Goal: Task Accomplishment & Management: Complete application form

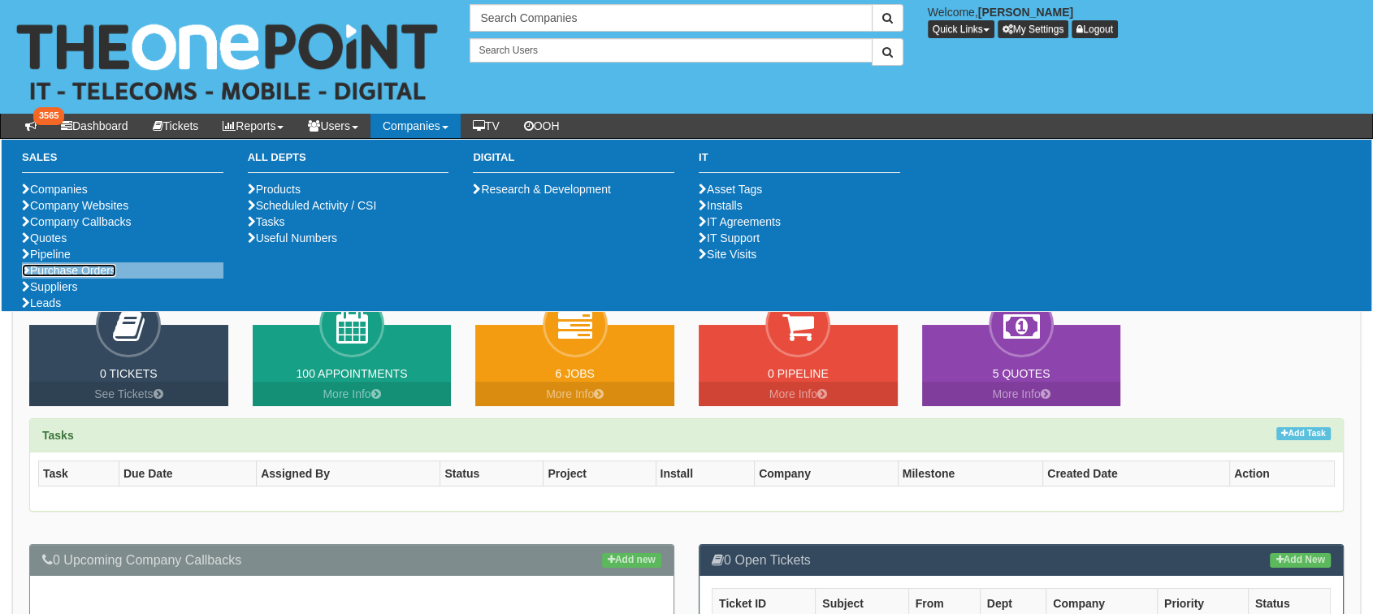
click at [80, 277] on link "Purchase Orders" at bounding box center [69, 270] width 94 height 13
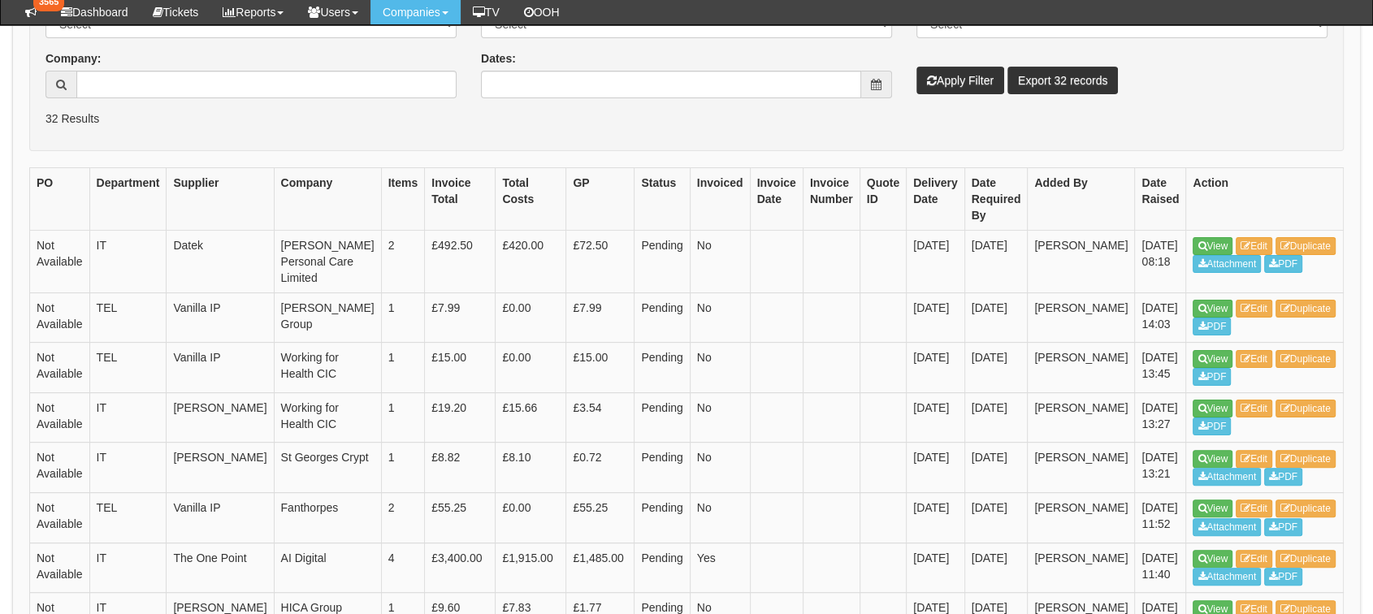
scroll to position [90, 0]
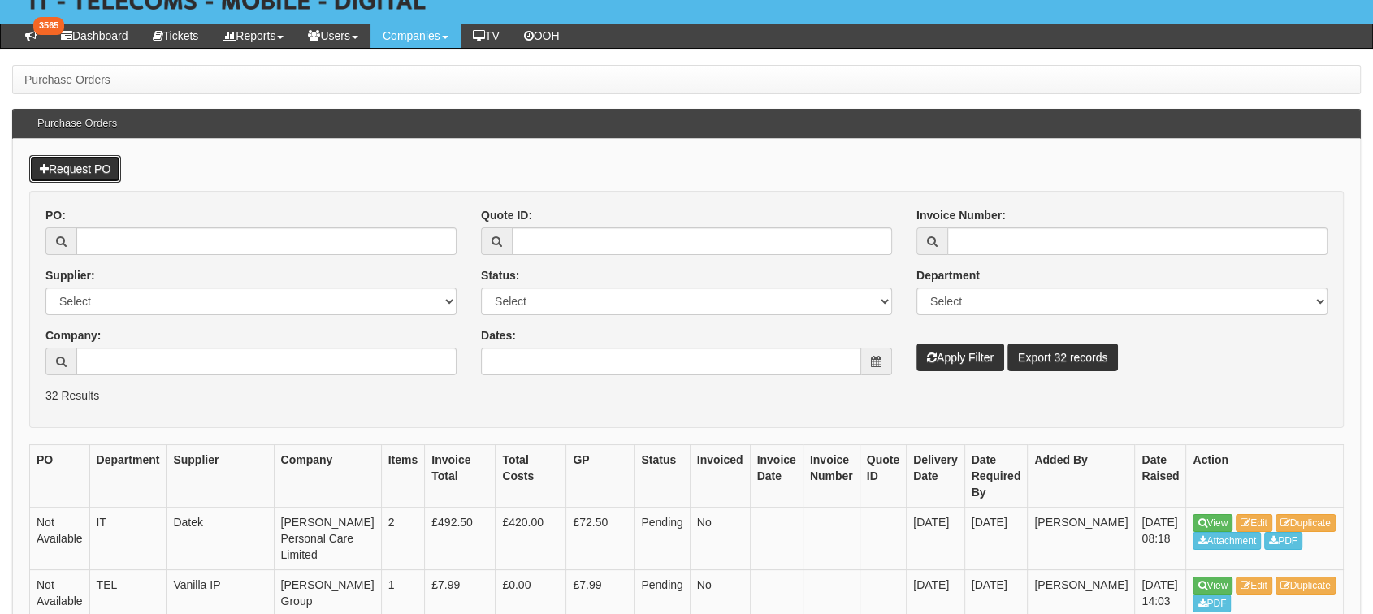
click at [93, 179] on link "Request PO" at bounding box center [75, 169] width 92 height 28
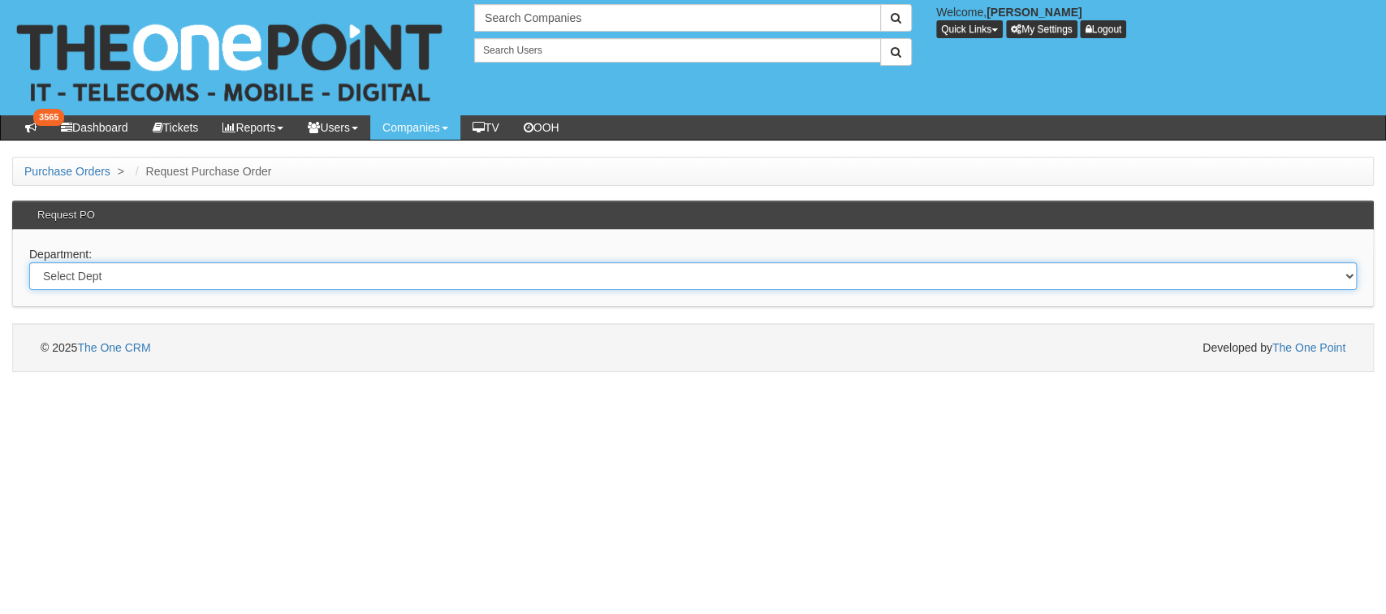
click at [162, 273] on select "Select Dept Digital Internal IT Mobiles Marketing Telecoms" at bounding box center [693, 276] width 1328 height 28
select select "?pipeID=&dept=INT"
click at [29, 262] on select "Select Dept Digital Internal IT Mobiles Marketing Telecoms" at bounding box center [693, 276] width 1328 height 28
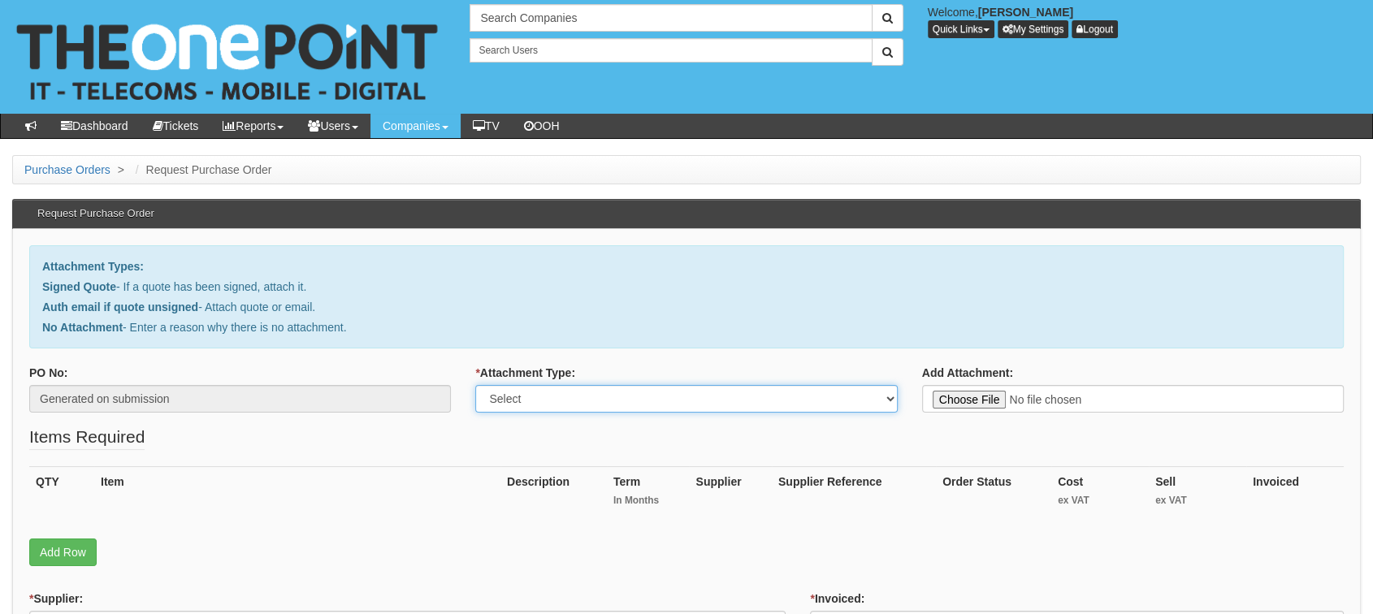
click at [524, 386] on select "Select Signed Quote Auth email with quote if unsigned No Attachment" at bounding box center [685, 399] width 421 height 28
click at [475, 385] on select "Select Signed Quote Auth email with quote if unsigned No Attachment" at bounding box center [685, 399] width 421 height 28
click at [664, 414] on div "* Attachment Type: Select Signed Quote Auth email with quote if unsigned No Att…" at bounding box center [686, 395] width 446 height 60
click at [609, 414] on div "* Attachment Type: Select Signed Quote Auth email with quote if unsigned No Att…" at bounding box center [686, 395] width 446 height 60
click at [602, 407] on select "Select Signed Quote Auth email with quote if unsigned No Attachment" at bounding box center [685, 399] width 421 height 28
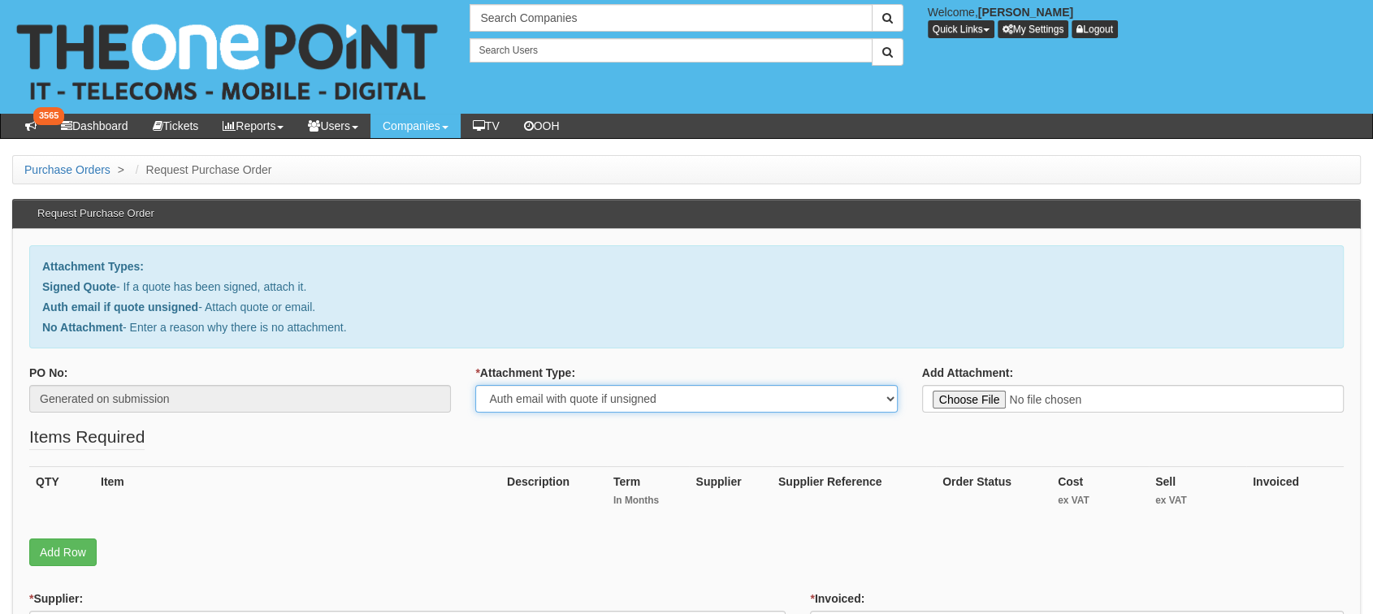
select select "No Attachment"
click at [475, 385] on select "Select Signed Quote Auth email with quote if unsigned No Attachment" at bounding box center [685, 399] width 421 height 28
click at [987, 395] on textarea "Reason for no attachment:" at bounding box center [1132, 399] width 421 height 28
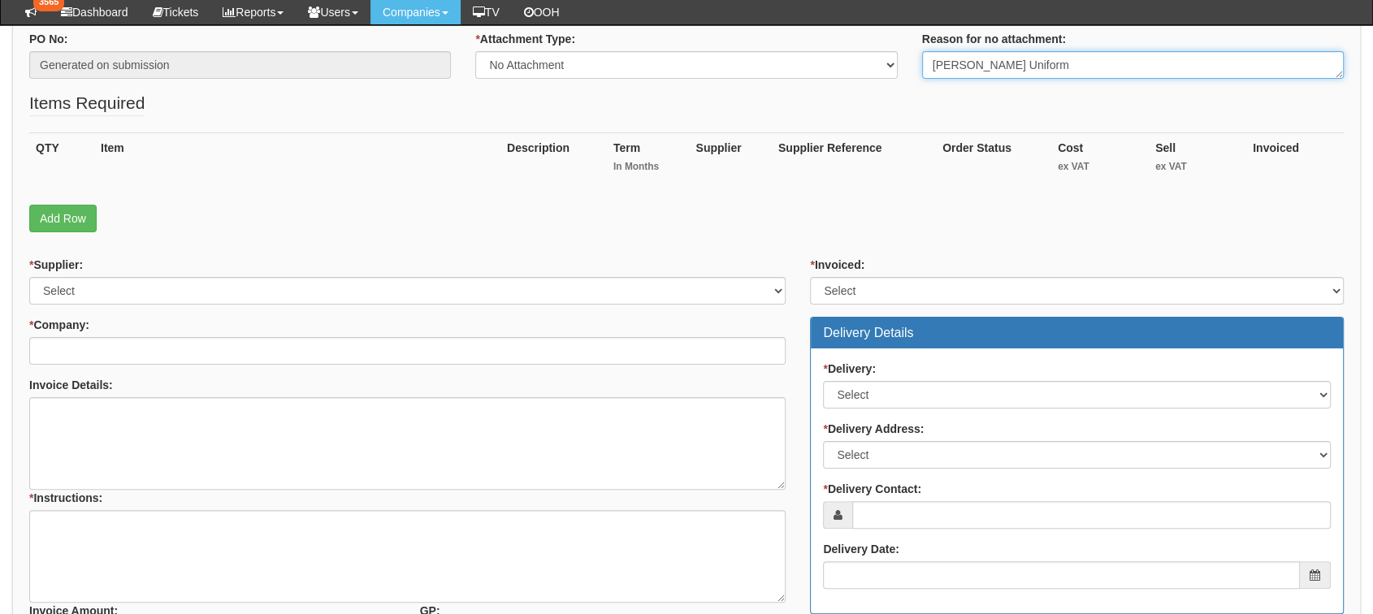
scroll to position [361, 0]
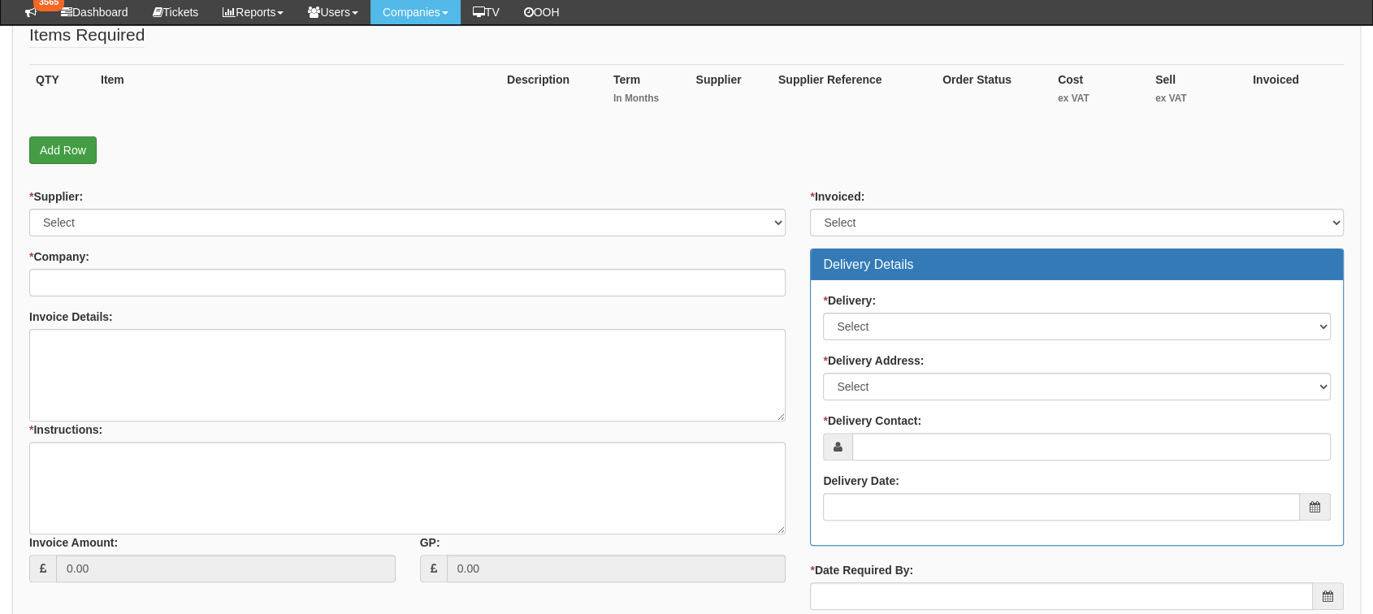
type textarea "Darren Brewer Uniform"
click at [53, 148] on link "Add Row" at bounding box center [62, 150] width 67 height 28
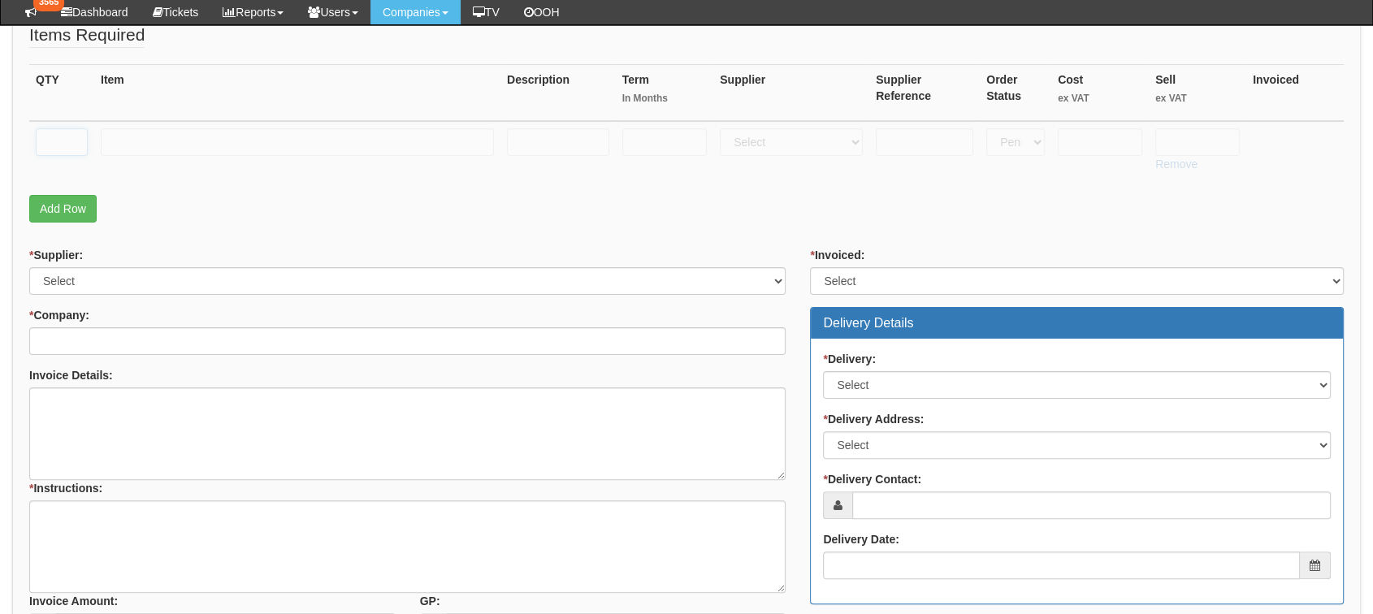
click at [53, 148] on input "text" at bounding box center [62, 142] width 52 height 28
type input "1"
click at [67, 197] on link "Add Row" at bounding box center [62, 209] width 67 height 28
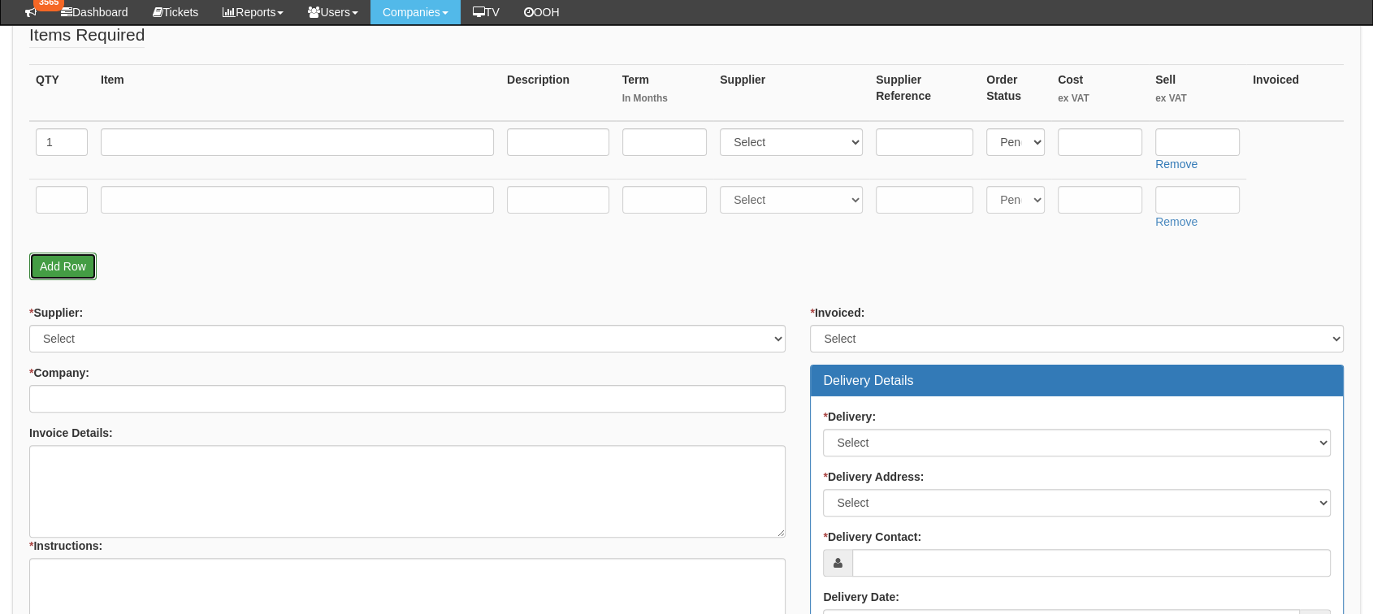
click at [65, 257] on link "Add Row" at bounding box center [62, 267] width 67 height 28
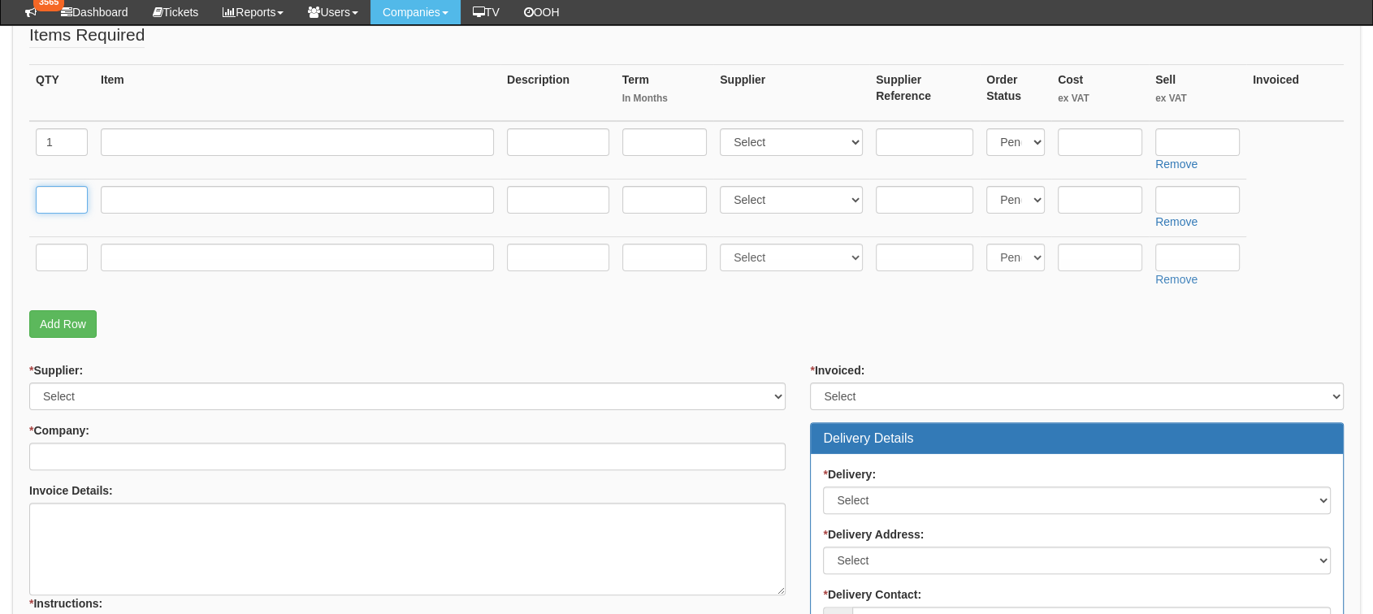
click at [58, 207] on input "text" at bounding box center [62, 200] width 52 height 28
click at [65, 253] on input "text" at bounding box center [62, 258] width 52 height 28
type input "3"
click at [58, 207] on input "text" at bounding box center [62, 200] width 52 height 28
type input "1"
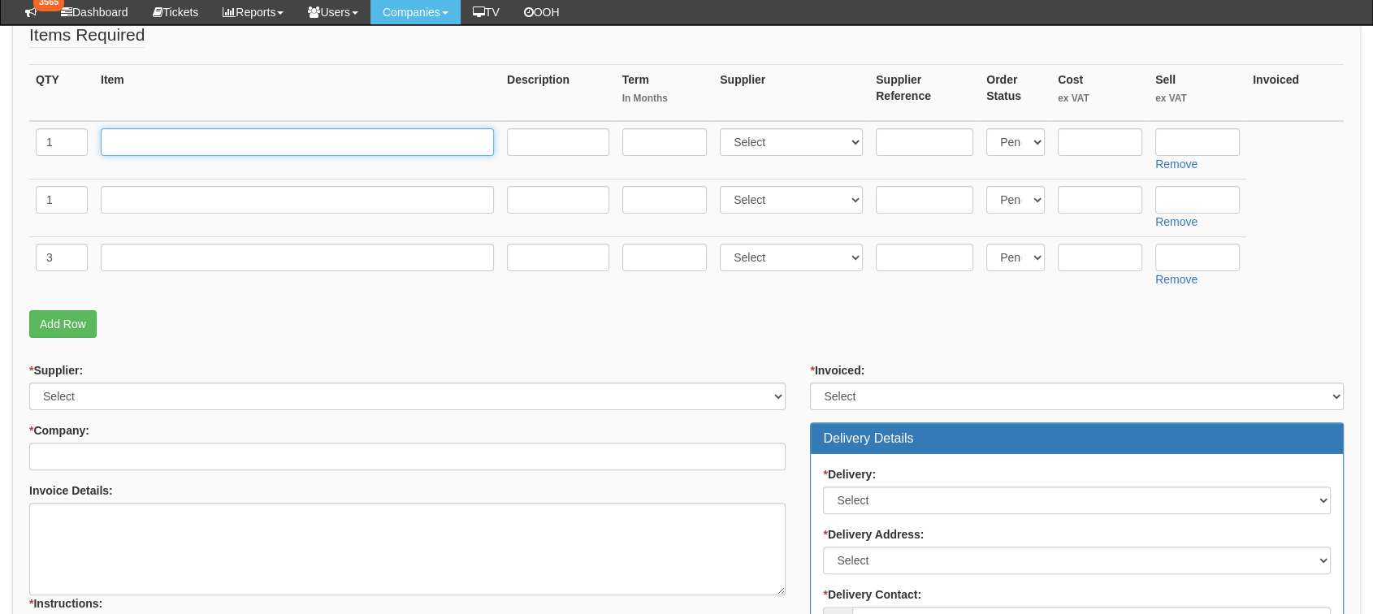
click at [157, 142] on input "text" at bounding box center [297, 142] width 393 height 28
click at [146, 192] on input "text" at bounding box center [297, 200] width 393 height 28
click at [202, 142] on input "Jacket" at bounding box center [297, 142] width 393 height 28
type input "Jacket - Medium"
click at [197, 193] on input "text" at bounding box center [297, 200] width 393 height 28
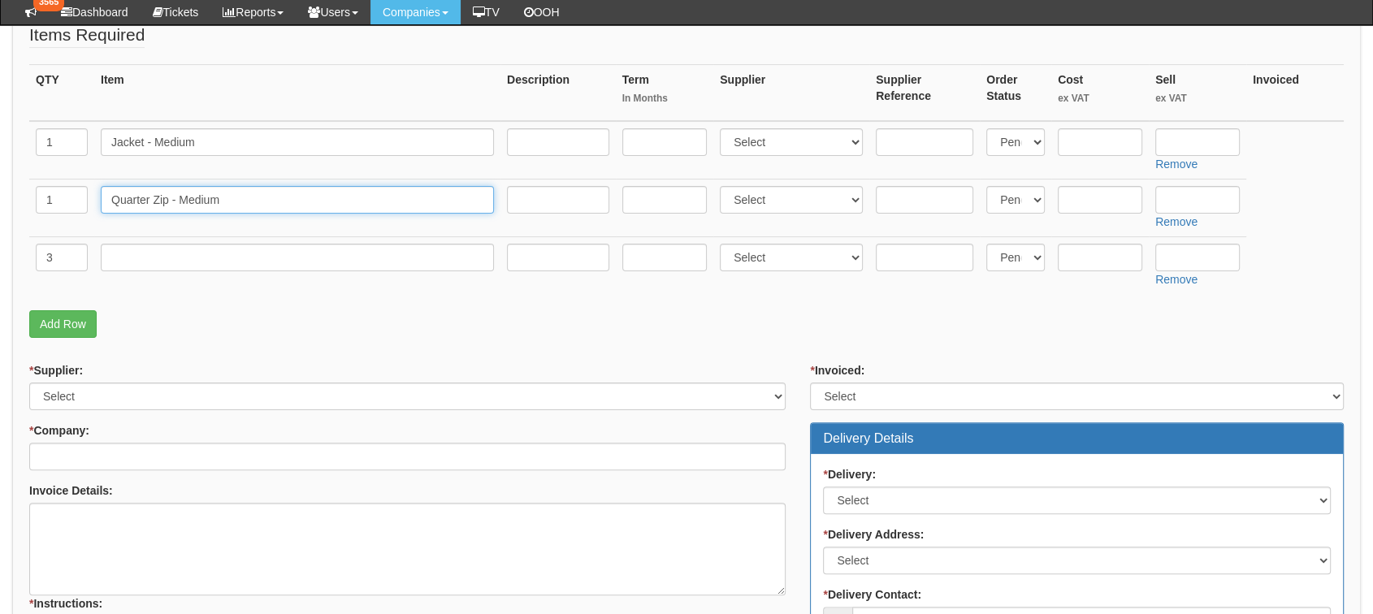
type input "Quarter Zip - Medium"
click at [196, 244] on input "text" at bounding box center [297, 258] width 393 height 28
type input "Polos - Medium"
click at [1098, 139] on input "text" at bounding box center [1099, 142] width 84 height 28
type input "0"
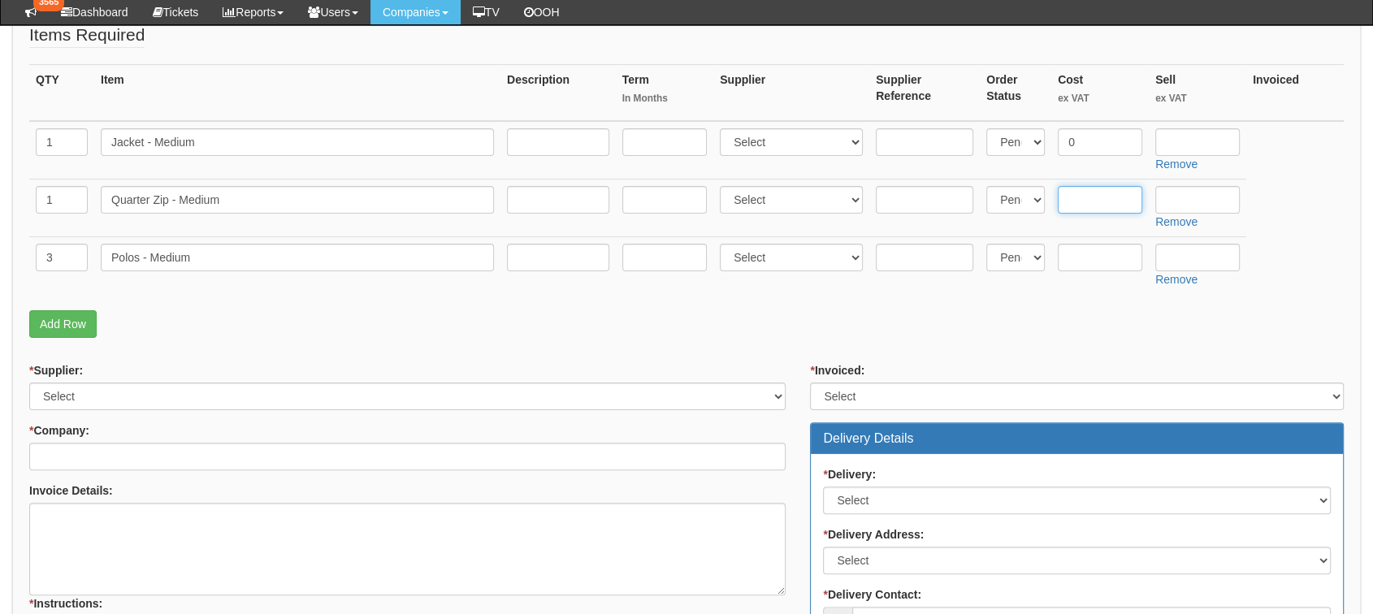
drag, startPoint x: 1102, startPoint y: 188, endPoint x: 1094, endPoint y: 198, distance: 13.3
click at [1102, 187] on input "text" at bounding box center [1099, 200] width 84 height 28
type input "0"
click at [1077, 246] on input "text" at bounding box center [1099, 258] width 84 height 28
type input "0"
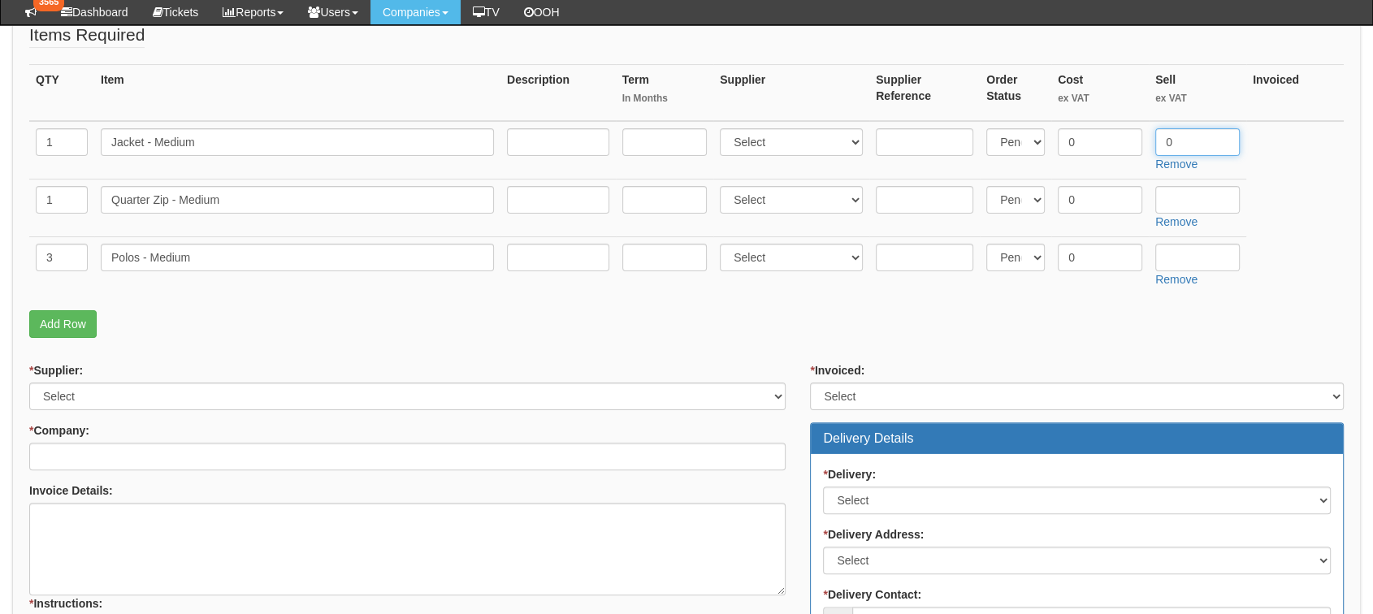
click at [1165, 147] on input "0" at bounding box center [1197, 142] width 84 height 28
type input "0"
click at [1169, 180] on td "Remove" at bounding box center [1196, 208] width 97 height 58
click at [1171, 193] on input "text" at bounding box center [1197, 200] width 84 height 28
type input "0"
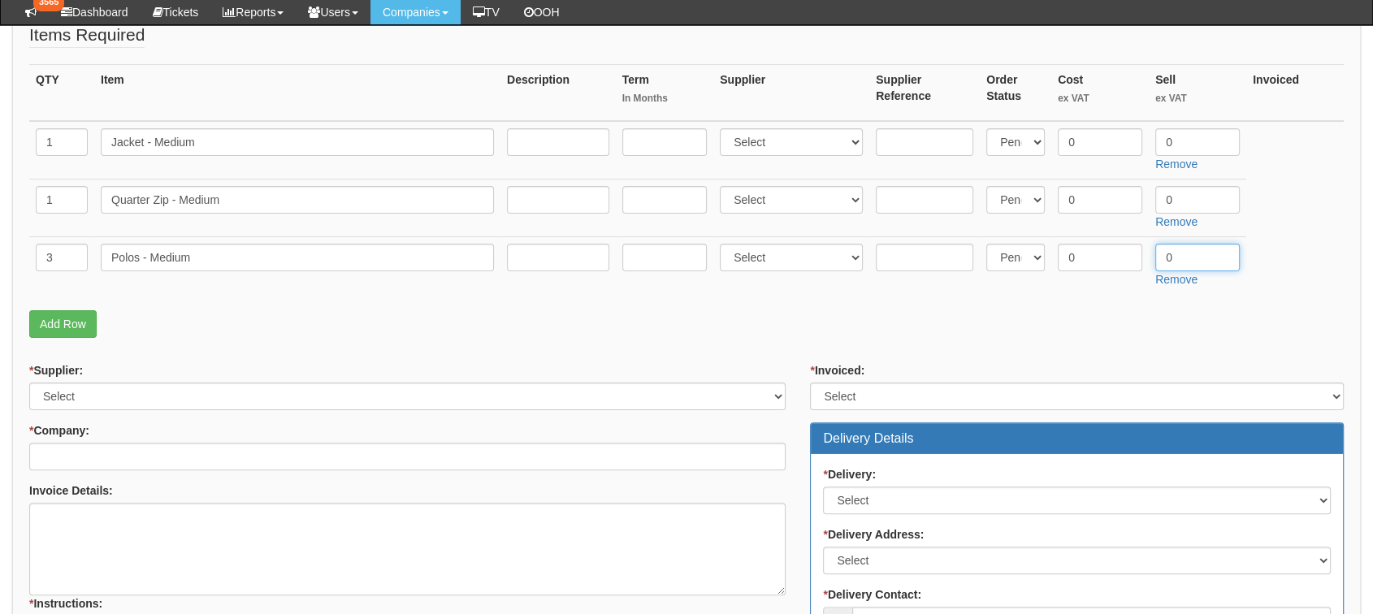
click at [1165, 257] on input "0" at bounding box center [1197, 258] width 84 height 28
type input "0"
click at [809, 327] on p "Add Row" at bounding box center [686, 324] width 1314 height 28
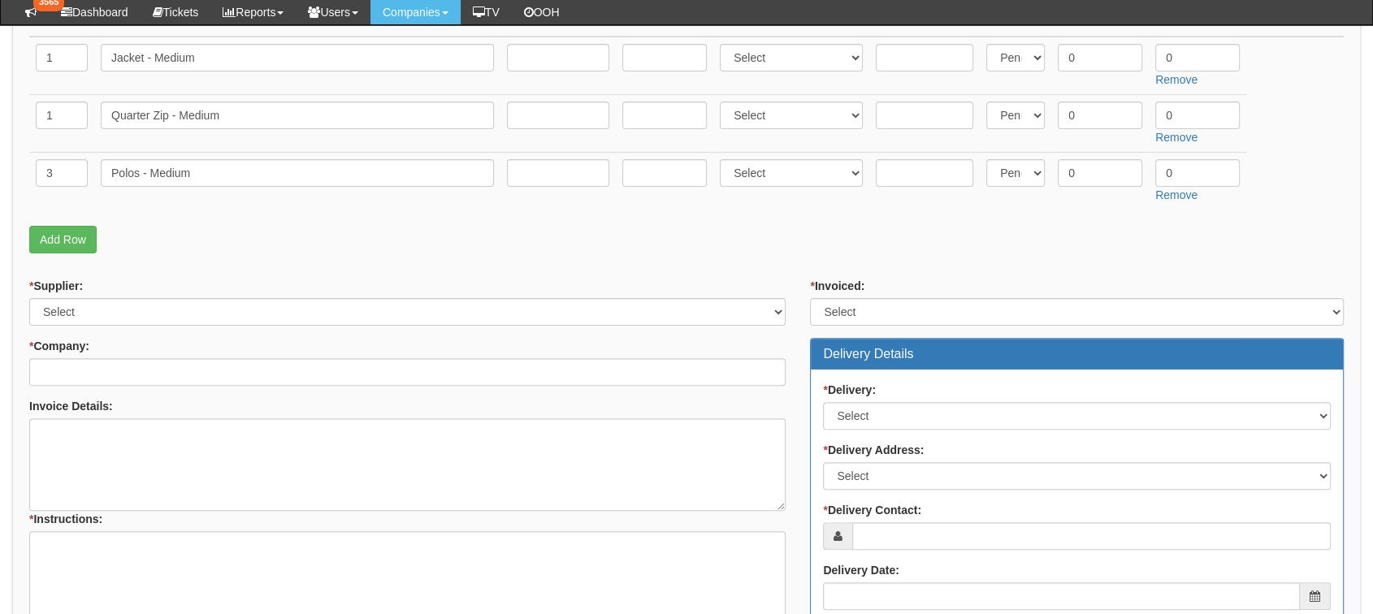
scroll to position [541, 0]
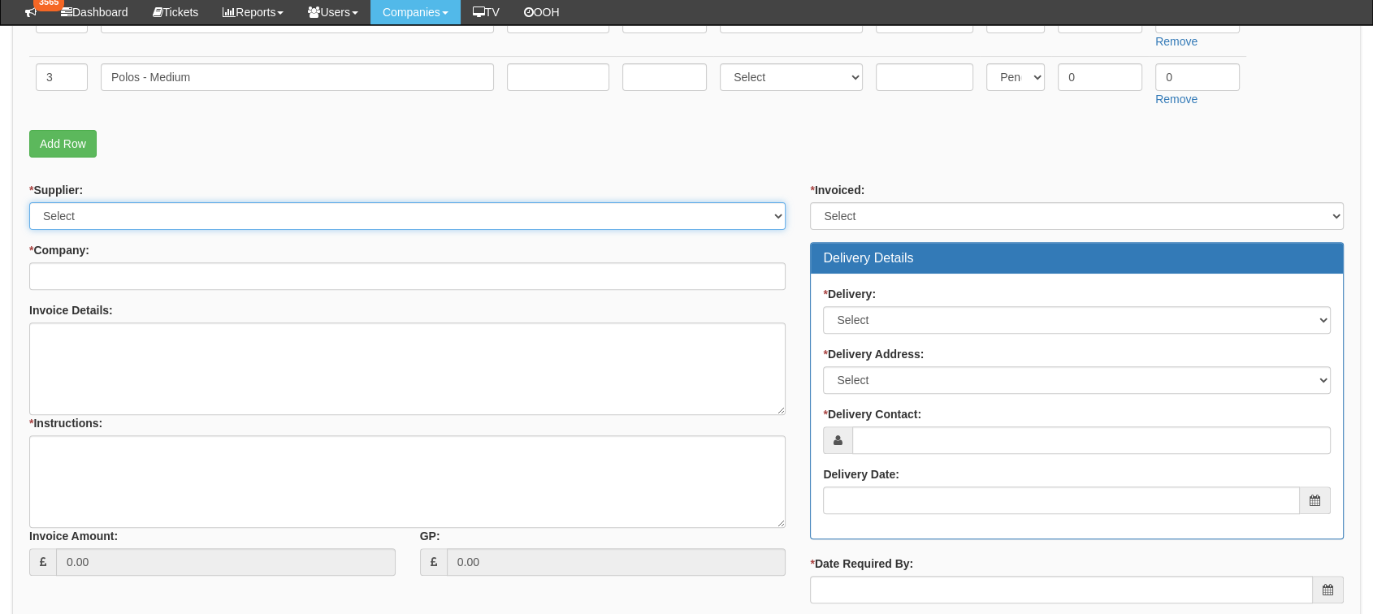
click at [142, 222] on select "Select 123 REG.co.uk 1Password 3 4Gon AA Jones Electric Ltd Abzorb Access Group…" at bounding box center [407, 216] width 756 height 28
select select "73"
click at [29, 202] on select "Select 123 REG.co.uk 1Password 3 4Gon AA Jones Electric Ltd Abzorb Access Group…" at bounding box center [407, 216] width 756 height 28
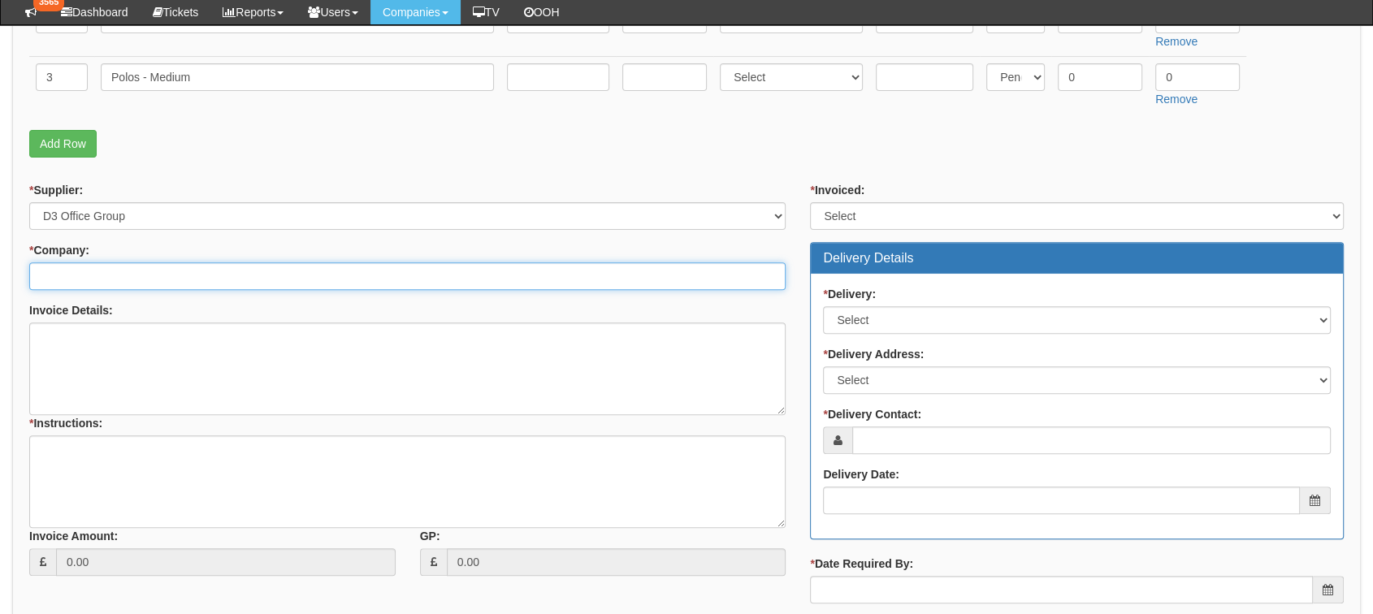
click at [181, 271] on input "* Company:" at bounding box center [407, 276] width 756 height 28
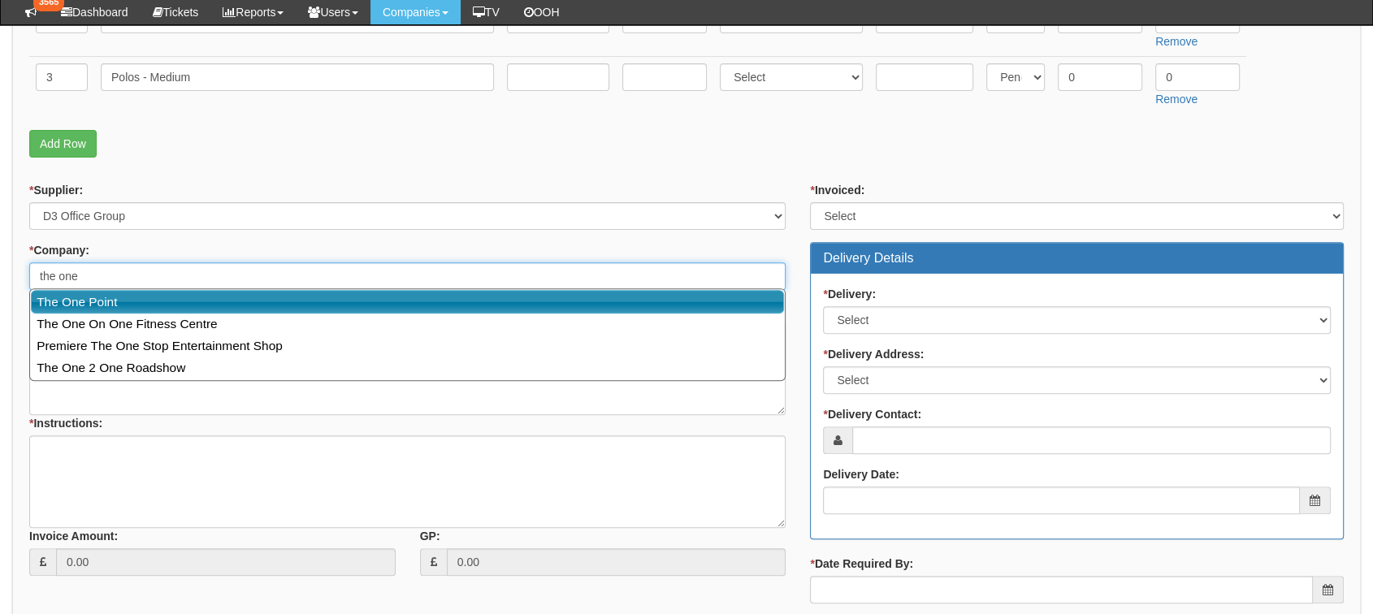
click at [105, 308] on link "The One Point" at bounding box center [407, 302] width 753 height 24
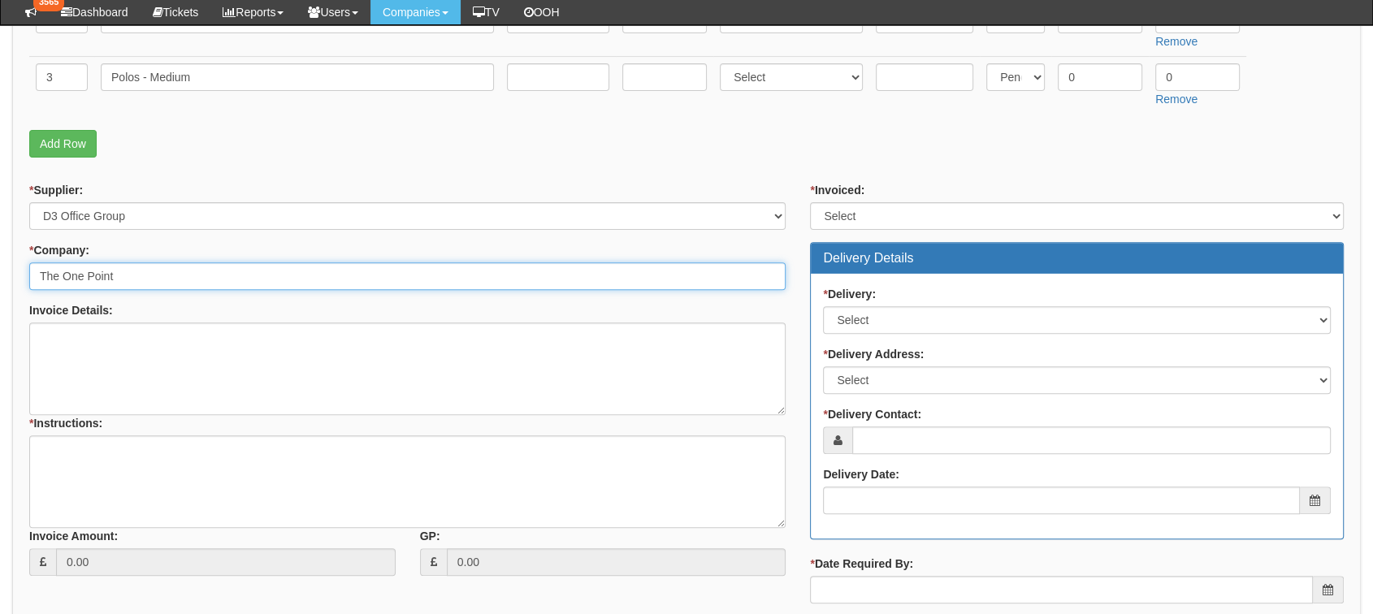
type input "The One Point"
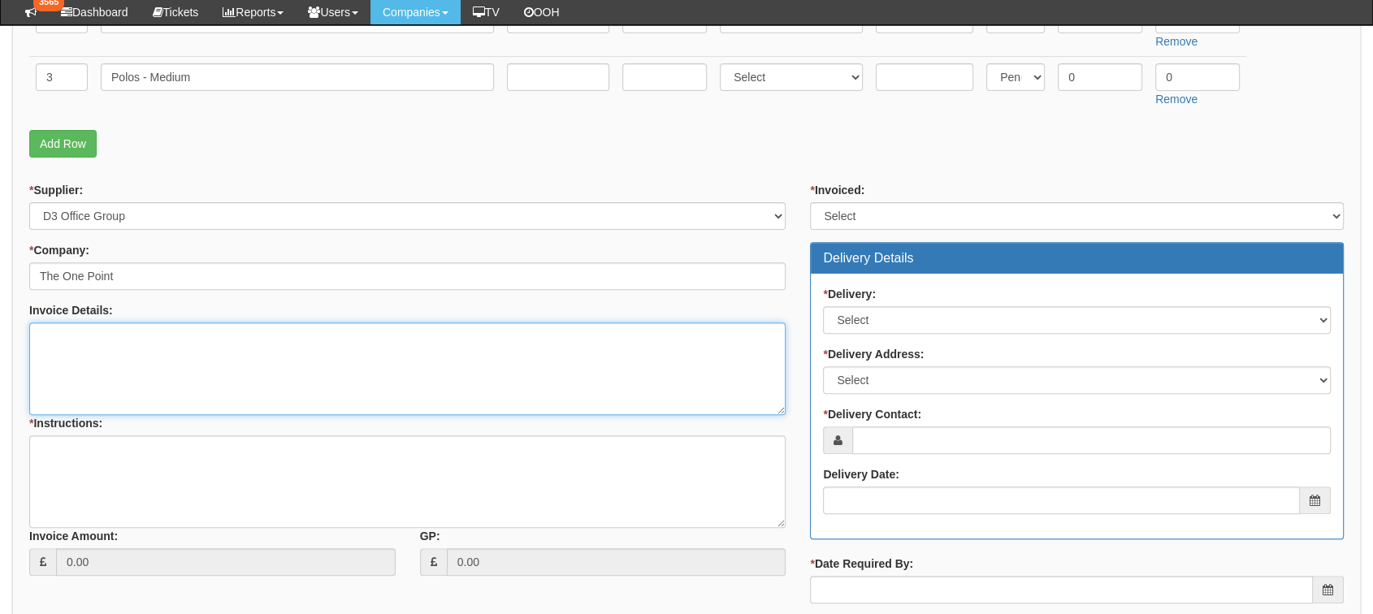
click at [104, 361] on textarea "Invoice Details:" at bounding box center [407, 368] width 756 height 93
type textarea "[PERSON_NAME] Uniform. Previous PO was used for Will."
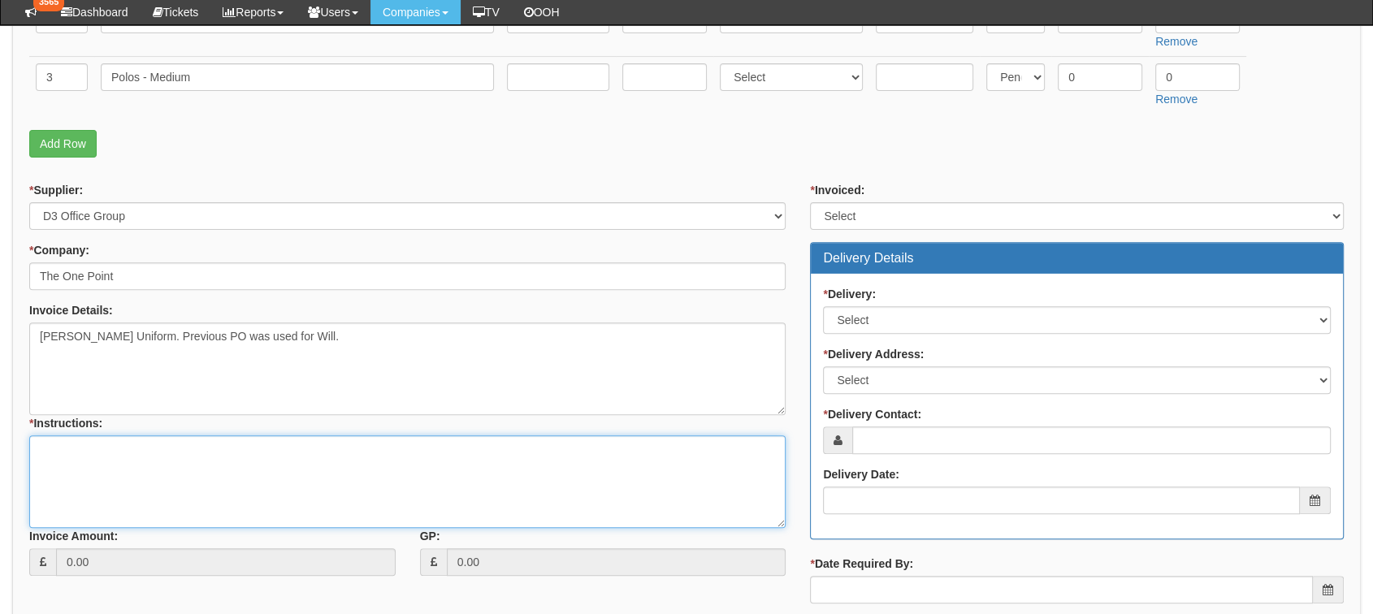
click at [185, 462] on textarea "* Instructions:" at bounding box center [407, 481] width 756 height 93
type textarea "Ordered"
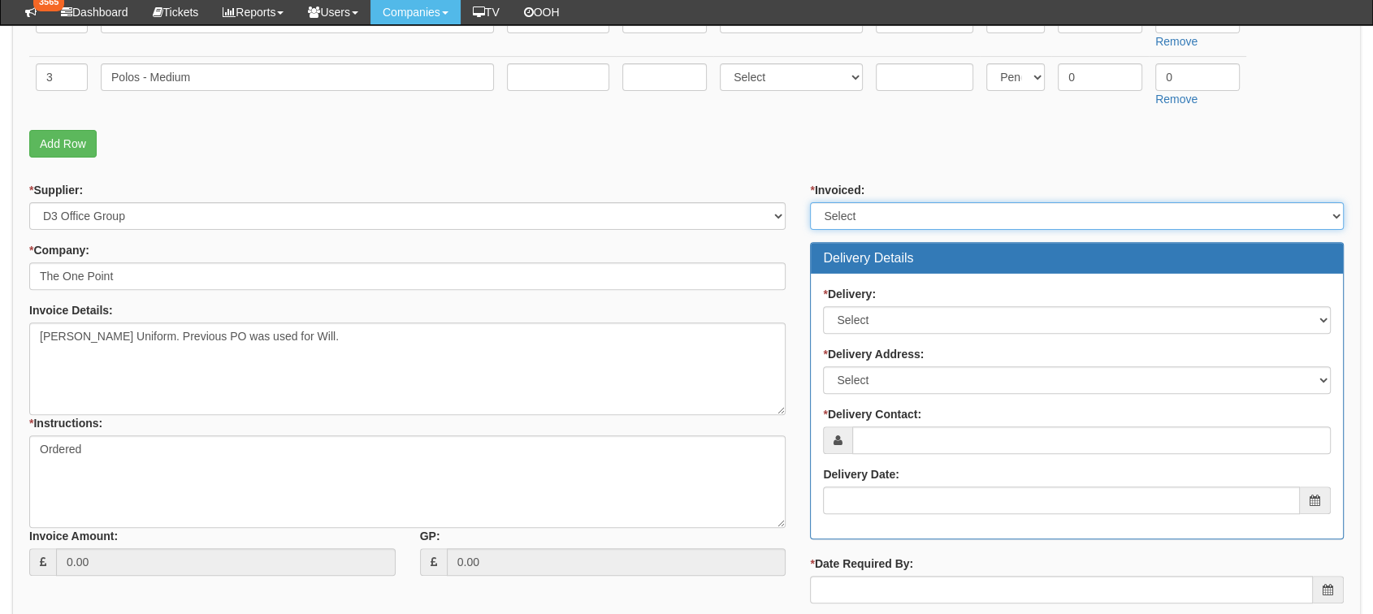
click at [882, 219] on select "Select Yes No N/A STB (part of order)" at bounding box center [1077, 216] width 534 height 28
select select "1"
click at [810, 202] on select "Select Yes No N/A STB (part of order)" at bounding box center [1077, 216] width 534 height 28
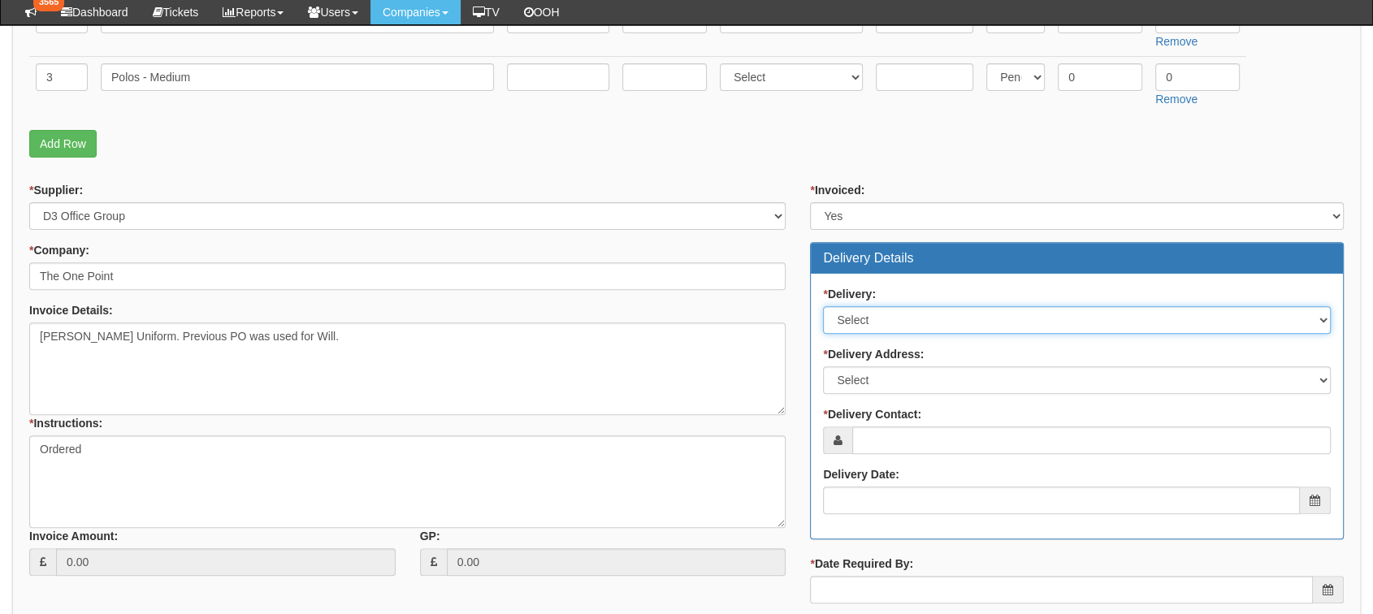
click at [864, 314] on select "Select No Not Applicable Yes" at bounding box center [1077, 320] width 508 height 28
select select "3"
click at [823, 306] on select "Select No Not Applicable Yes" at bounding box center [1077, 320] width 508 height 28
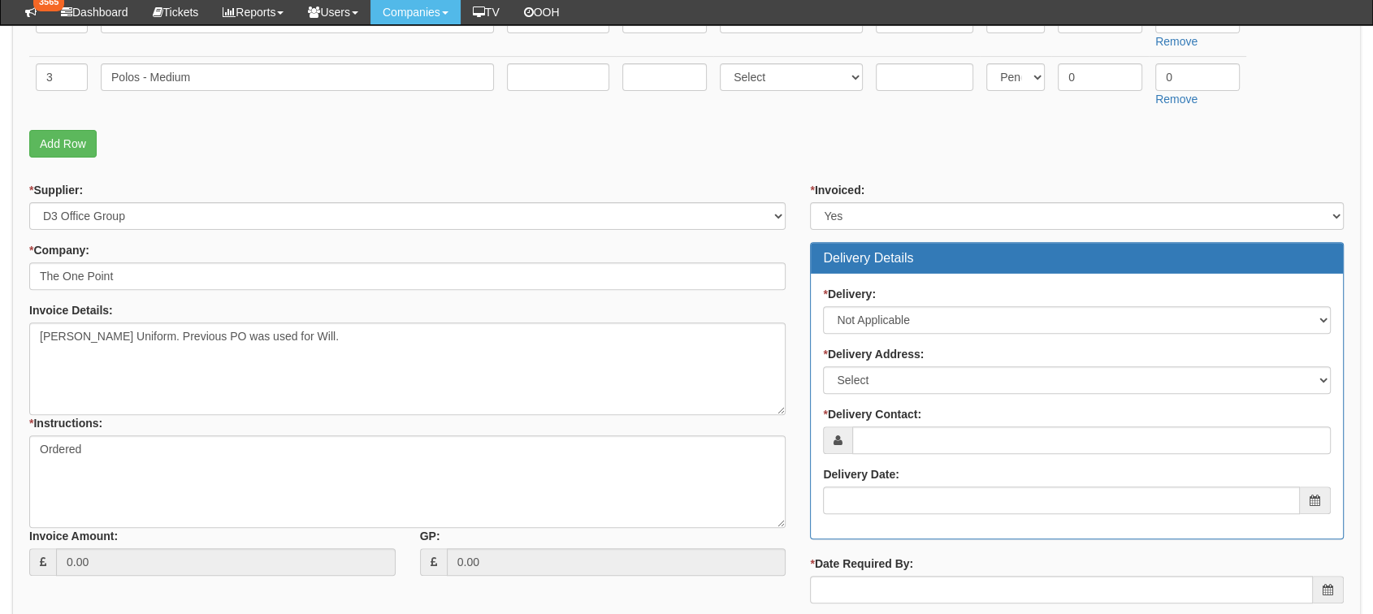
click at [856, 357] on label "* Delivery Address:" at bounding box center [873, 354] width 101 height 16
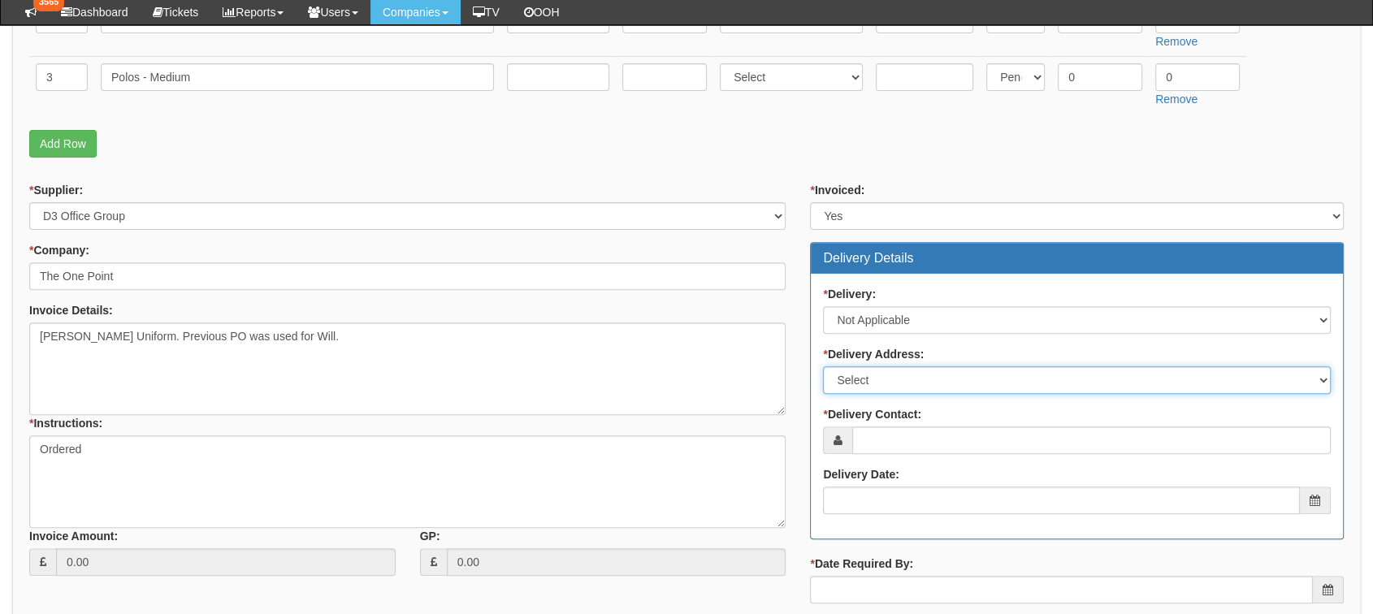
click at [856, 366] on select "Select Not Applicable Main Address - HU13 0GD The View - HU13 0GD Other" at bounding box center [1077, 380] width 508 height 28
drag, startPoint x: 857, startPoint y: 369, endPoint x: 859, endPoint y: 377, distance: 8.5
click at [857, 369] on select "Select Not Applicable Main Address - HU13 0GD The View - HU13 0GD Other" at bounding box center [1077, 380] width 508 height 28
select select "company_main_address"
click at [823, 366] on select "Select Not Applicable Main Address - HU13 0GD The View - HU13 0GD Other" at bounding box center [1077, 380] width 508 height 28
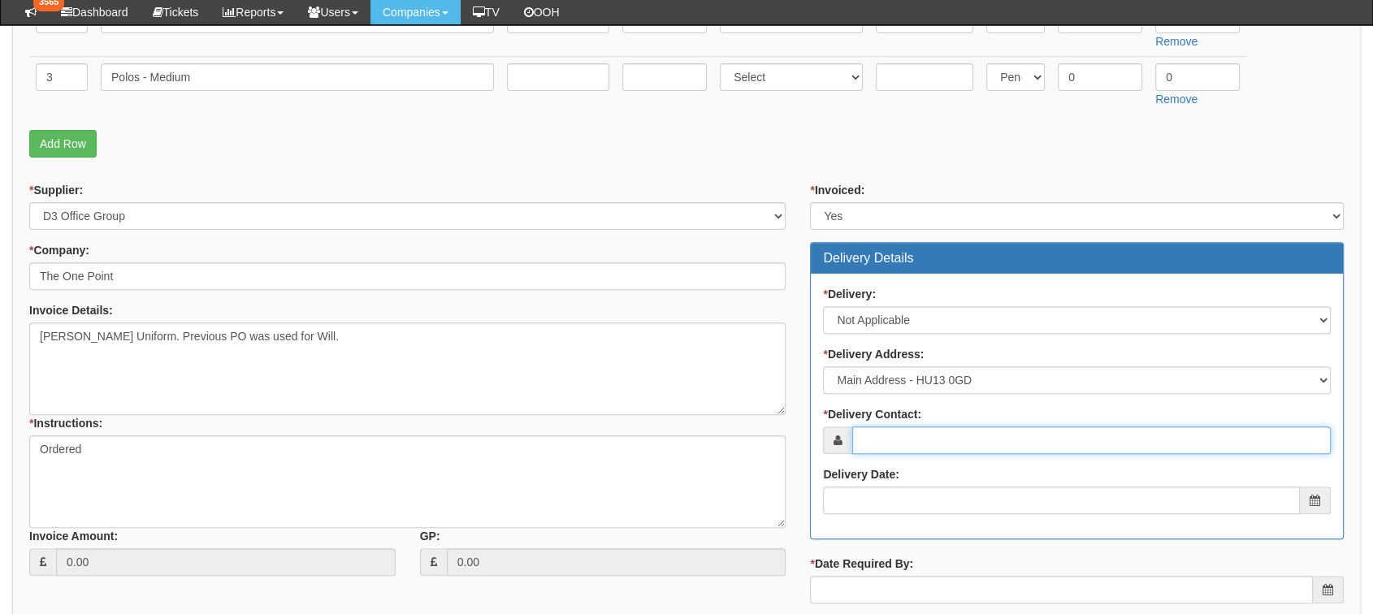
click at [870, 452] on input "* Delivery Contact:" at bounding box center [1091, 440] width 478 height 28
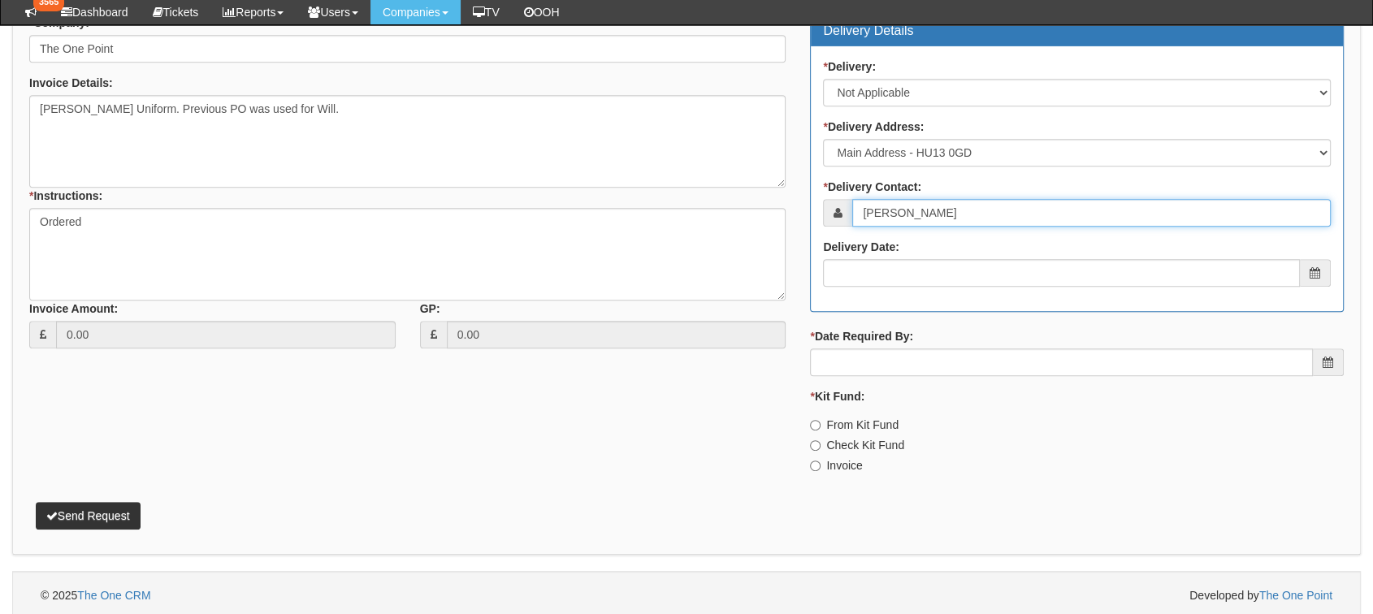
scroll to position [772, 0]
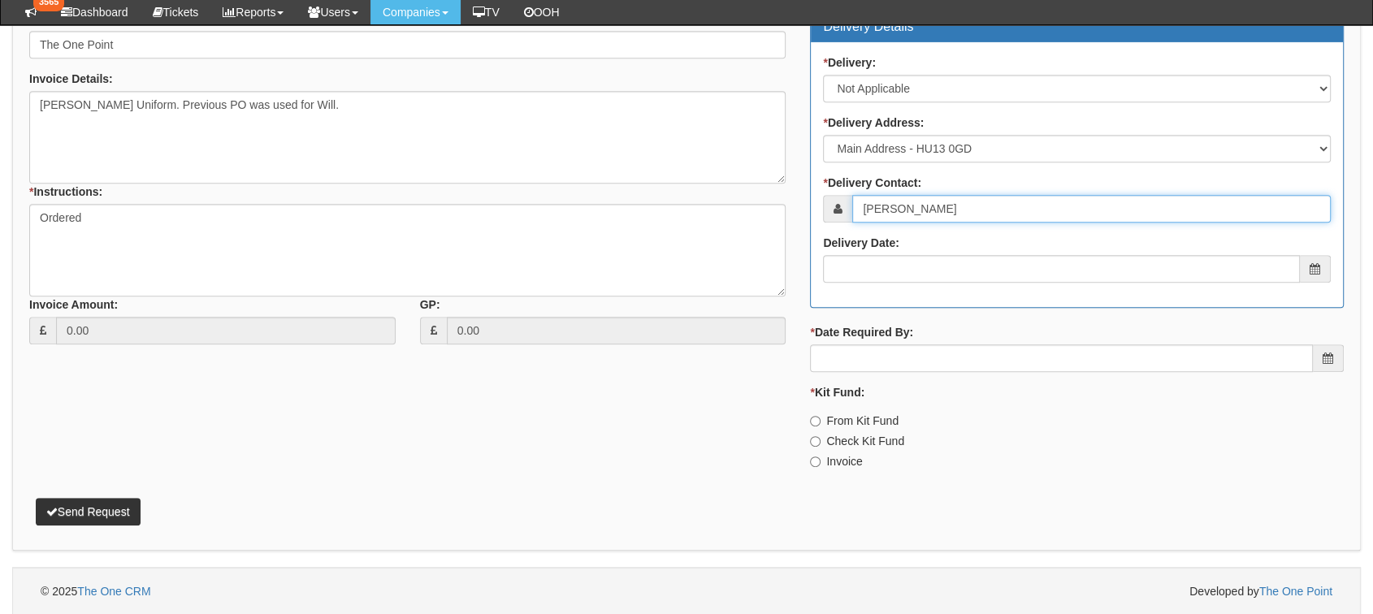
type input "[PERSON_NAME]"
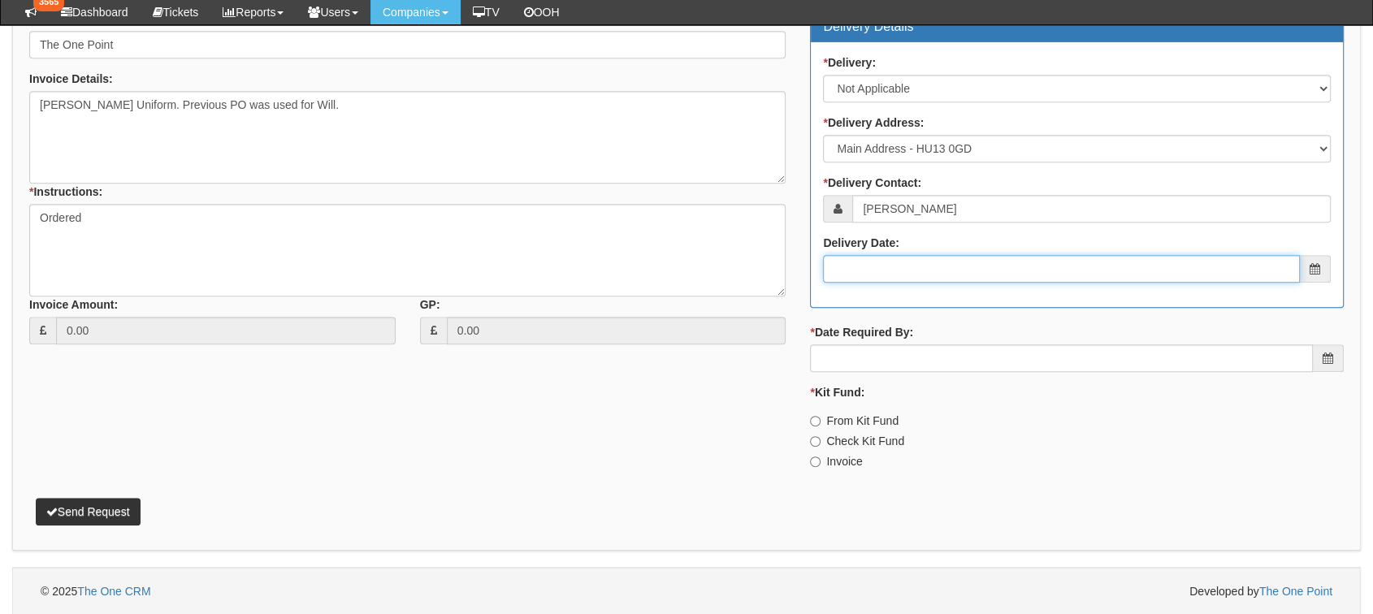
click at [898, 276] on input "Delivery Date:" at bounding box center [1061, 269] width 477 height 28
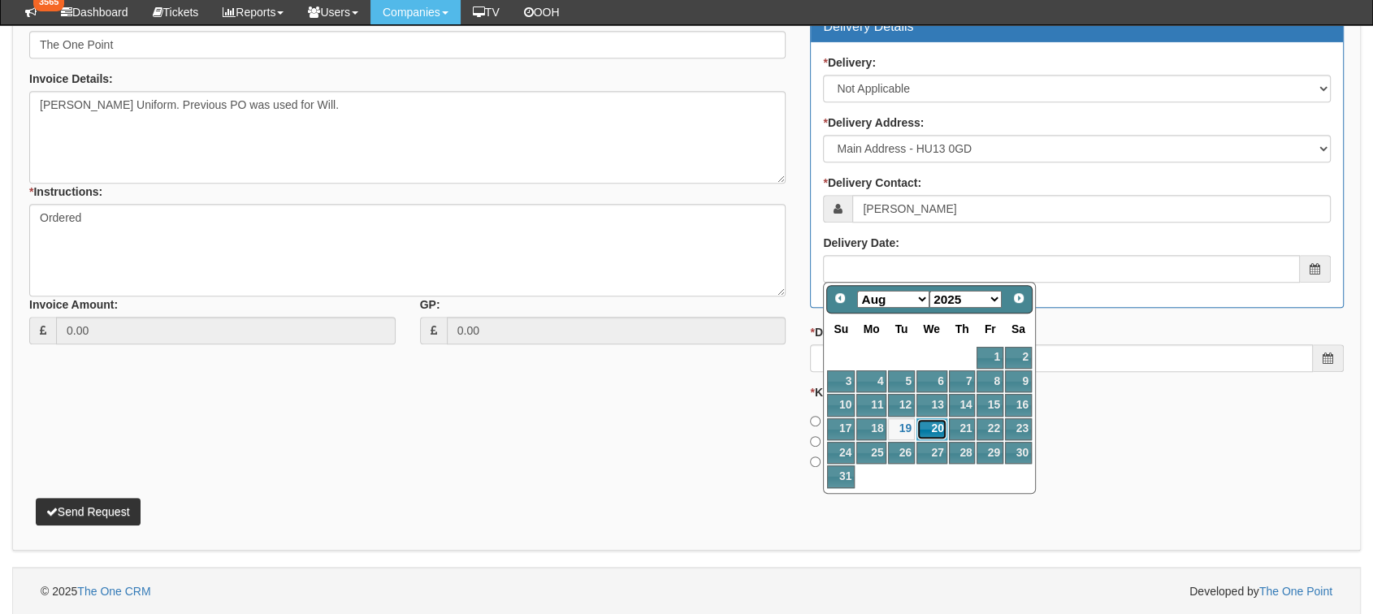
click at [931, 430] on link "20" at bounding box center [931, 429] width 31 height 22
type input "[DATE]"
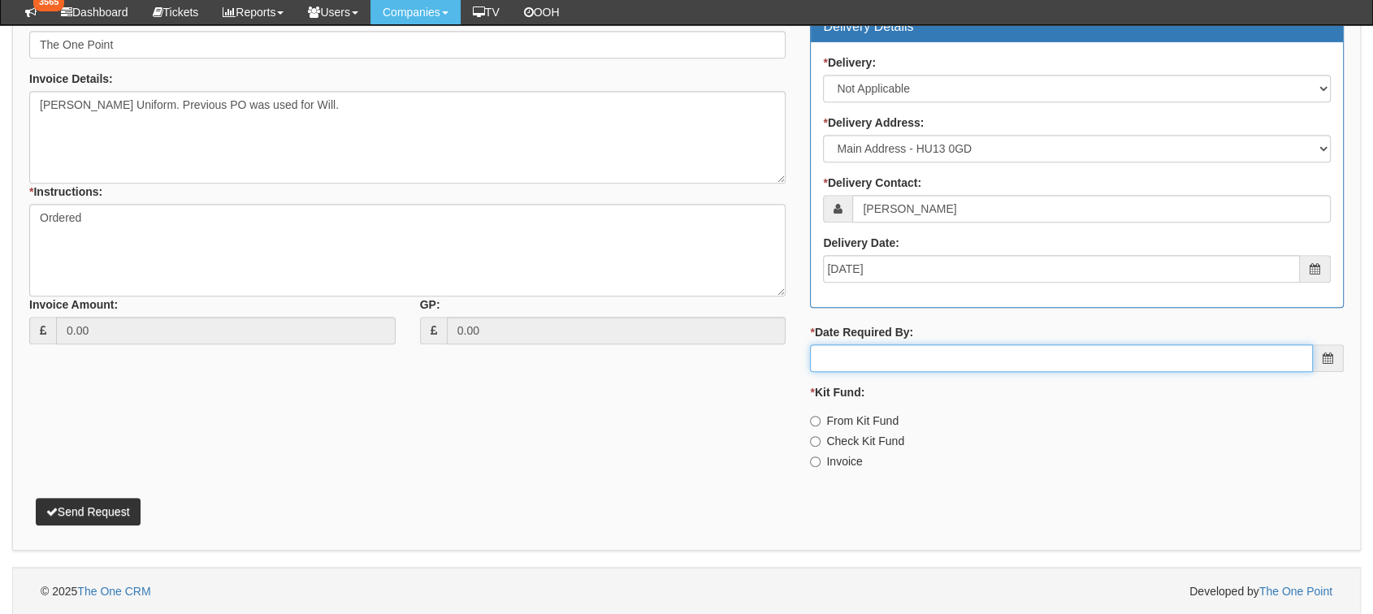
click at [906, 370] on input "* Date Required By:" at bounding box center [1061, 358] width 503 height 28
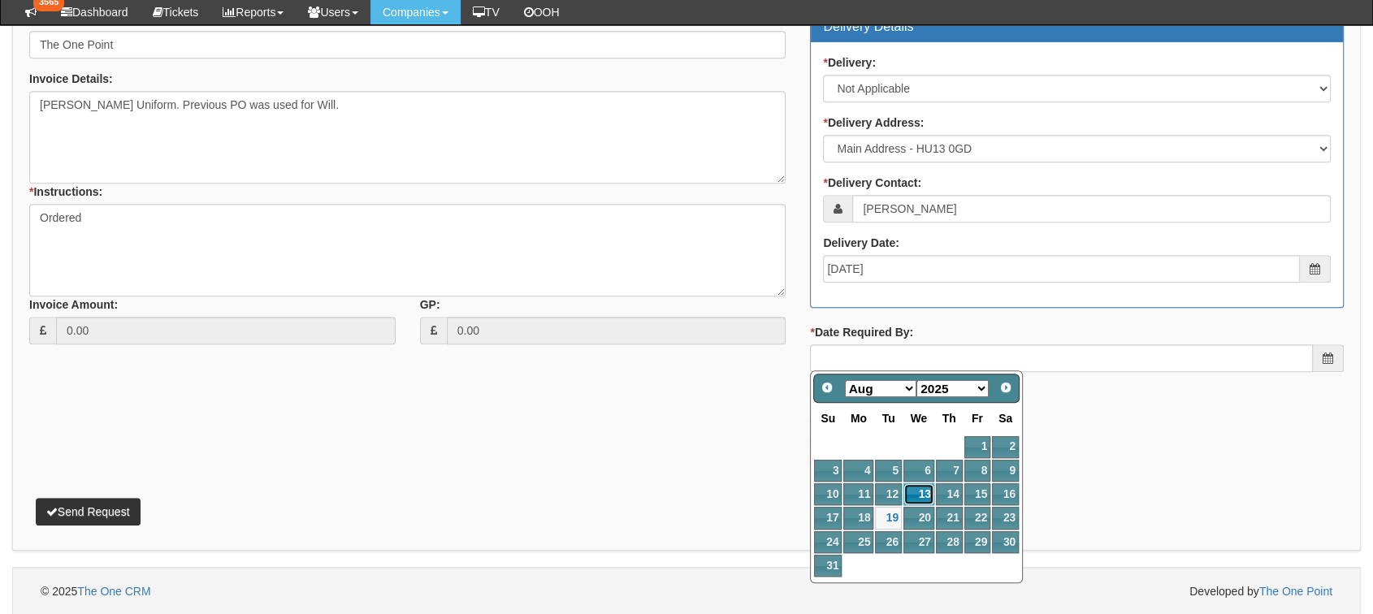
click at [927, 504] on link "13" at bounding box center [918, 494] width 31 height 22
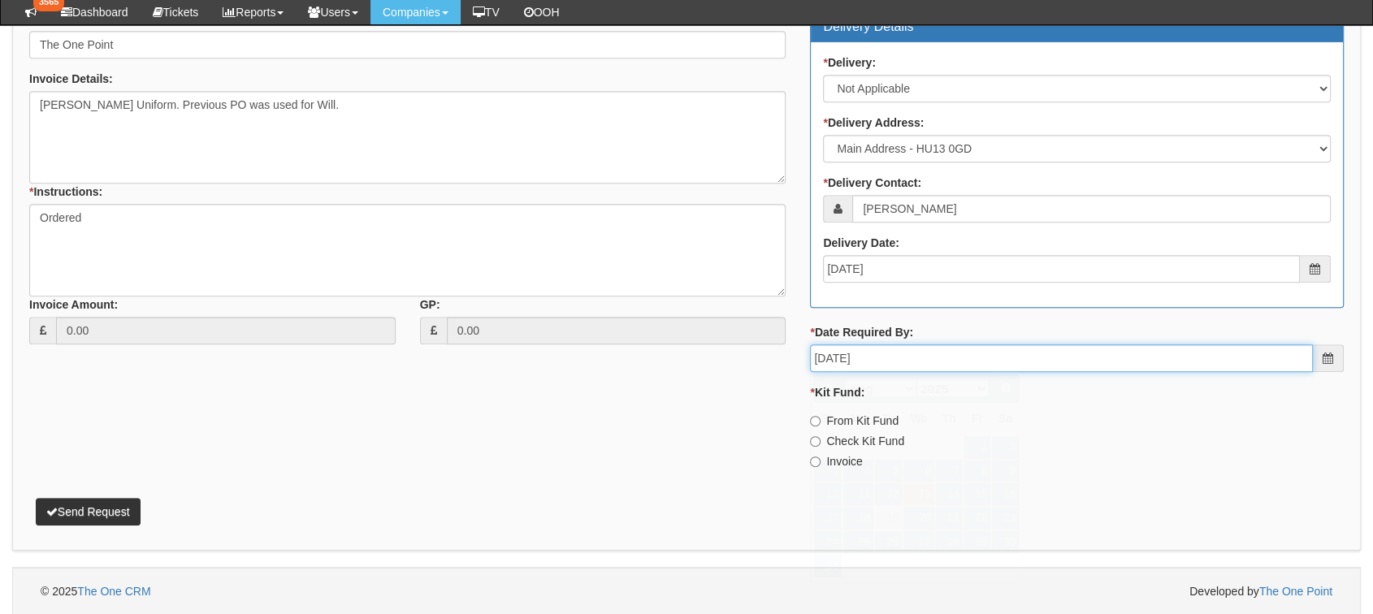
click at [885, 362] on input "2025-08-13" at bounding box center [1061, 358] width 503 height 28
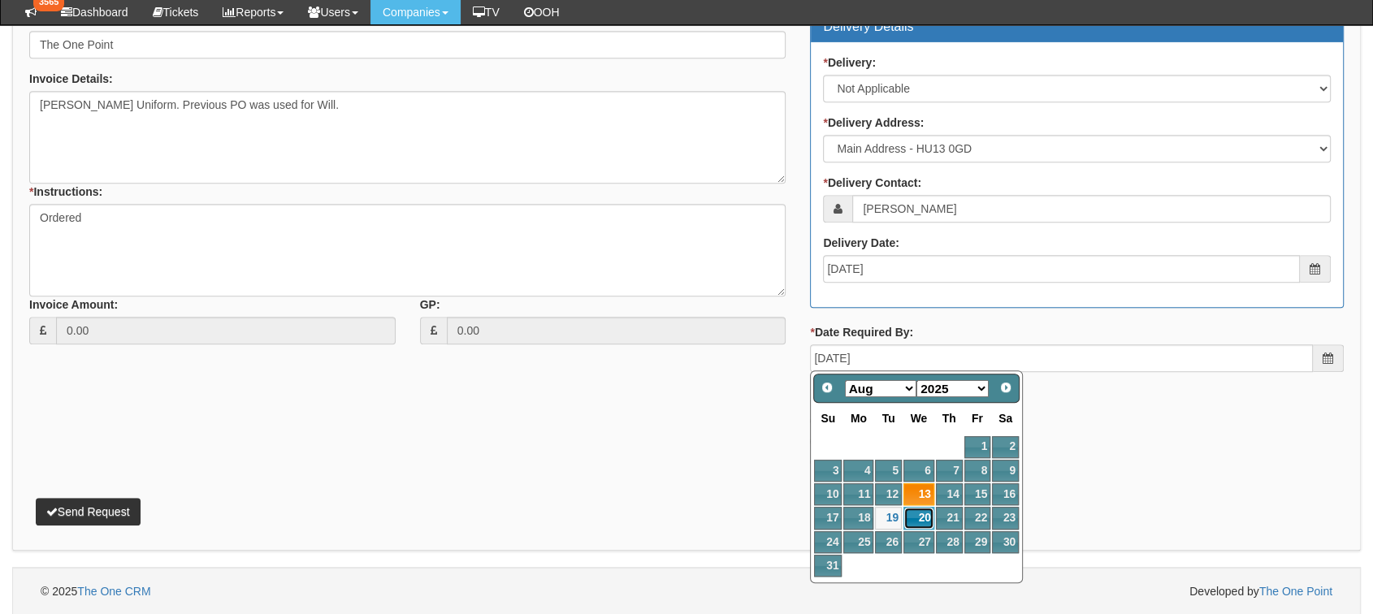
click at [929, 513] on link "20" at bounding box center [918, 518] width 31 height 22
type input "[DATE]"
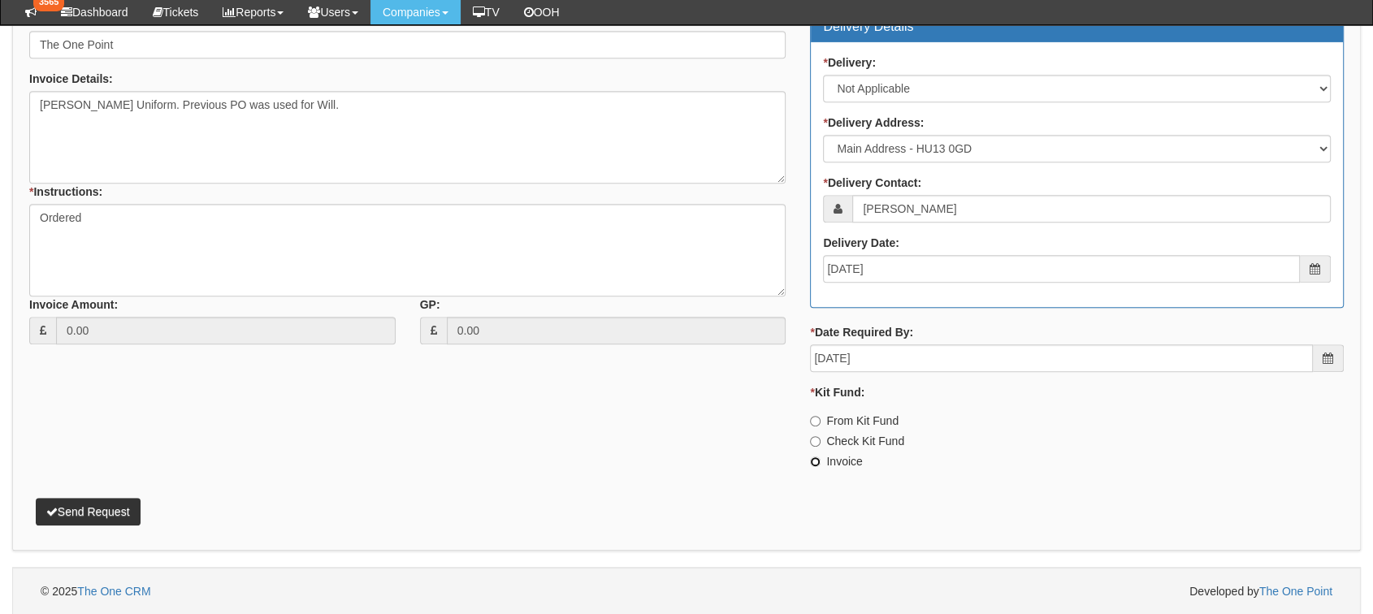
click at [814, 426] on input "Invoice" at bounding box center [815, 421] width 11 height 11
radio input "true"
click at [79, 505] on button "Send Request" at bounding box center [88, 512] width 105 height 28
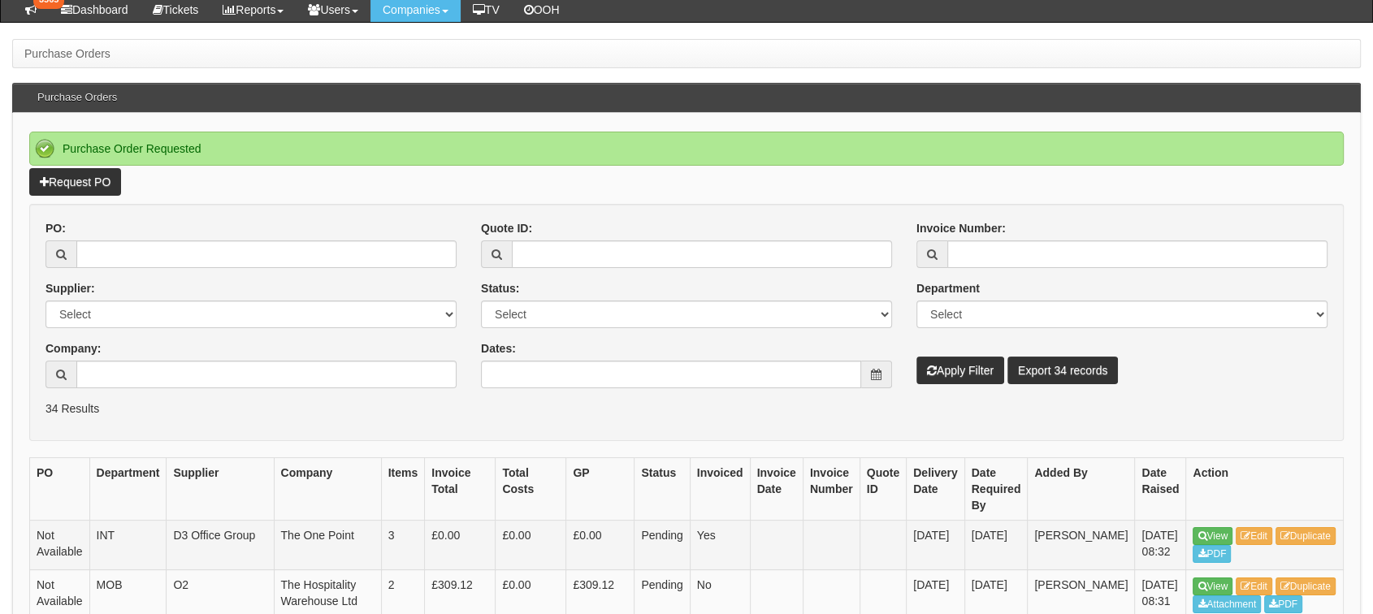
scroll to position [270, 0]
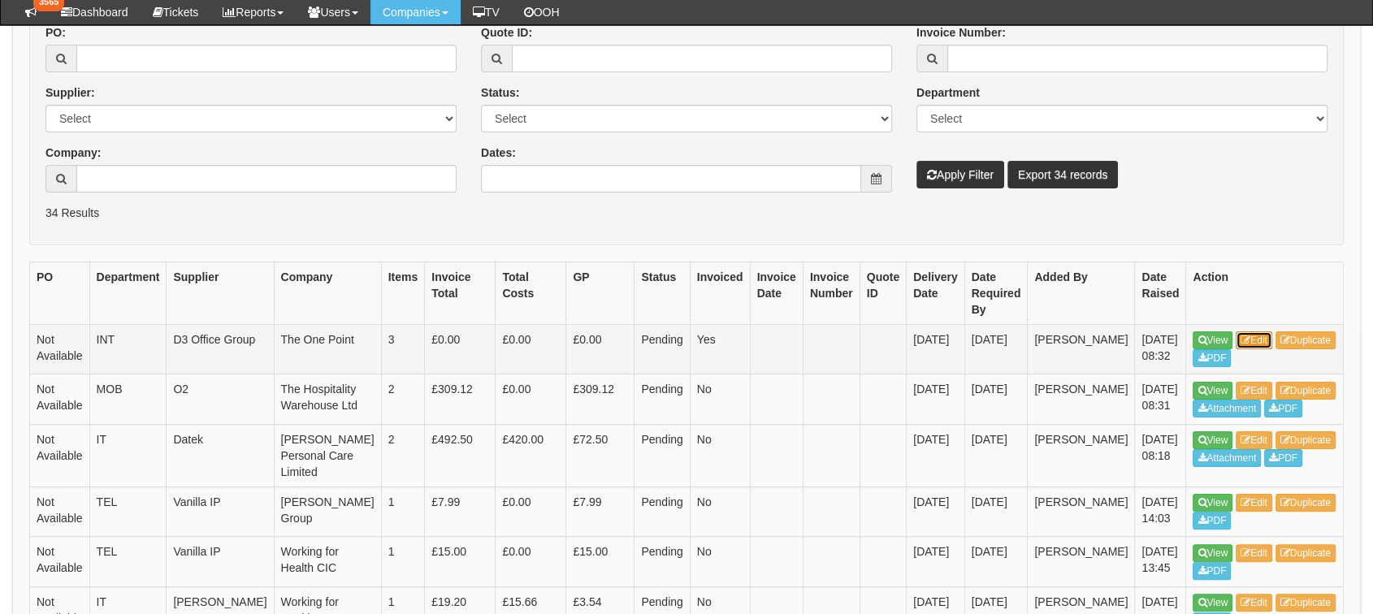
click at [1240, 336] on icon at bounding box center [1245, 340] width 10 height 10
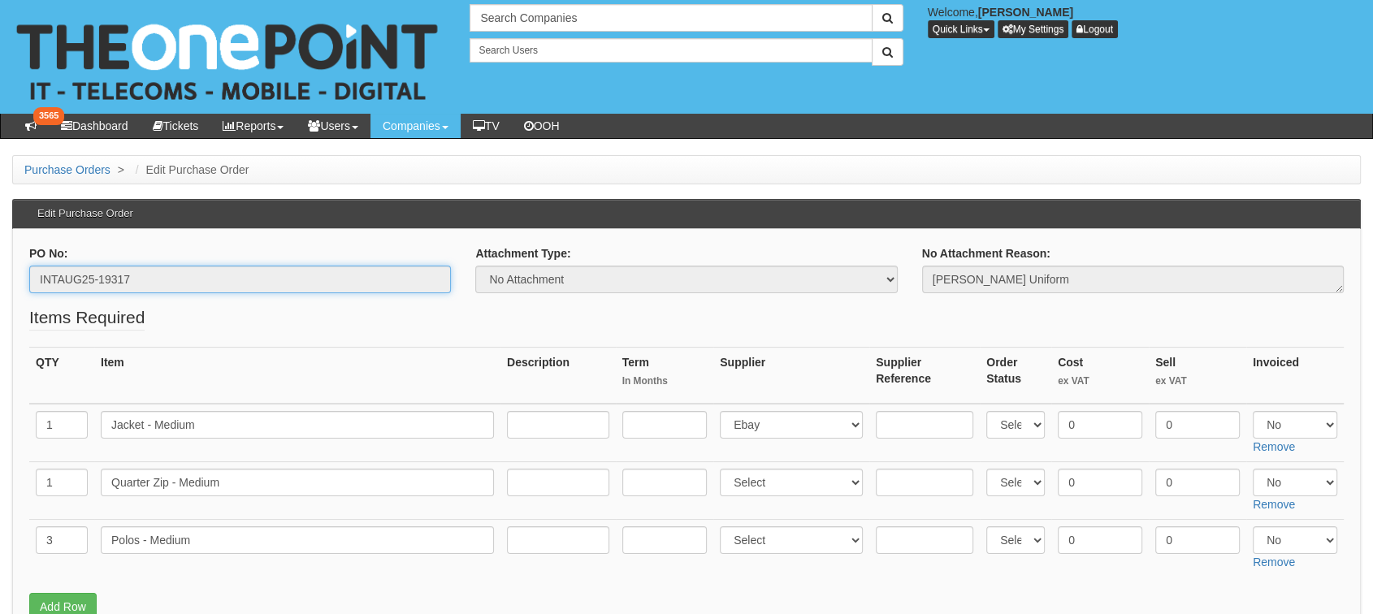
click at [97, 284] on input "INTAUG25-19317" at bounding box center [239, 280] width 421 height 28
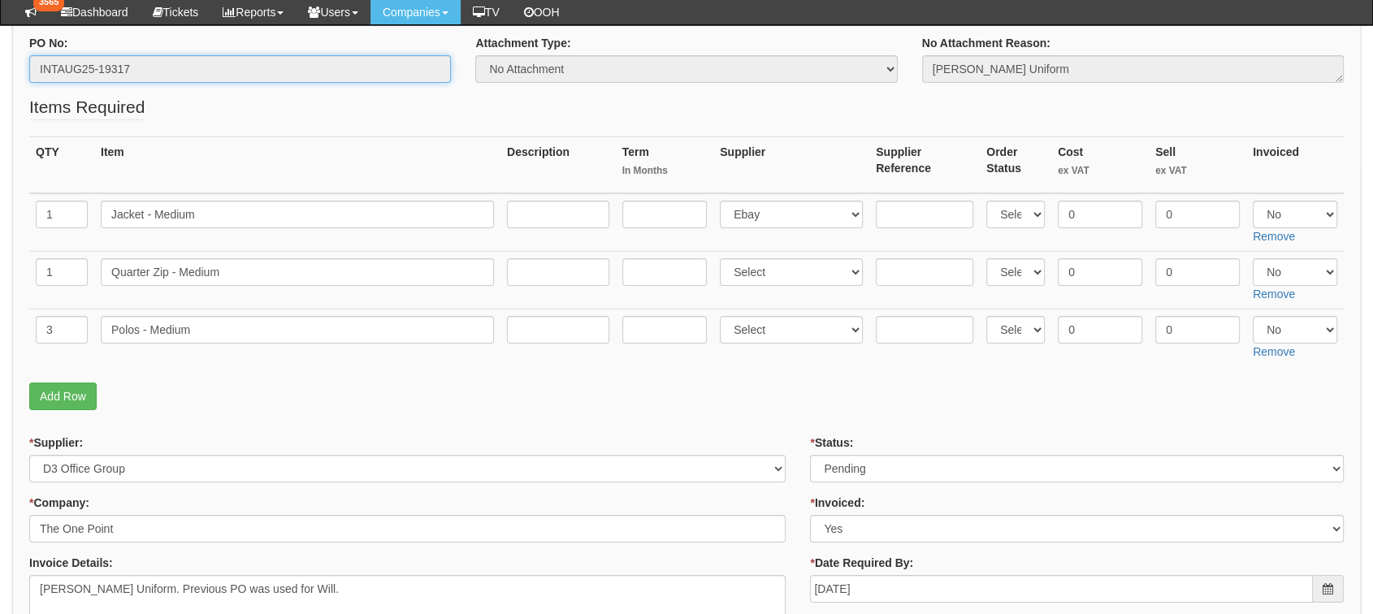
scroll to position [361, 0]
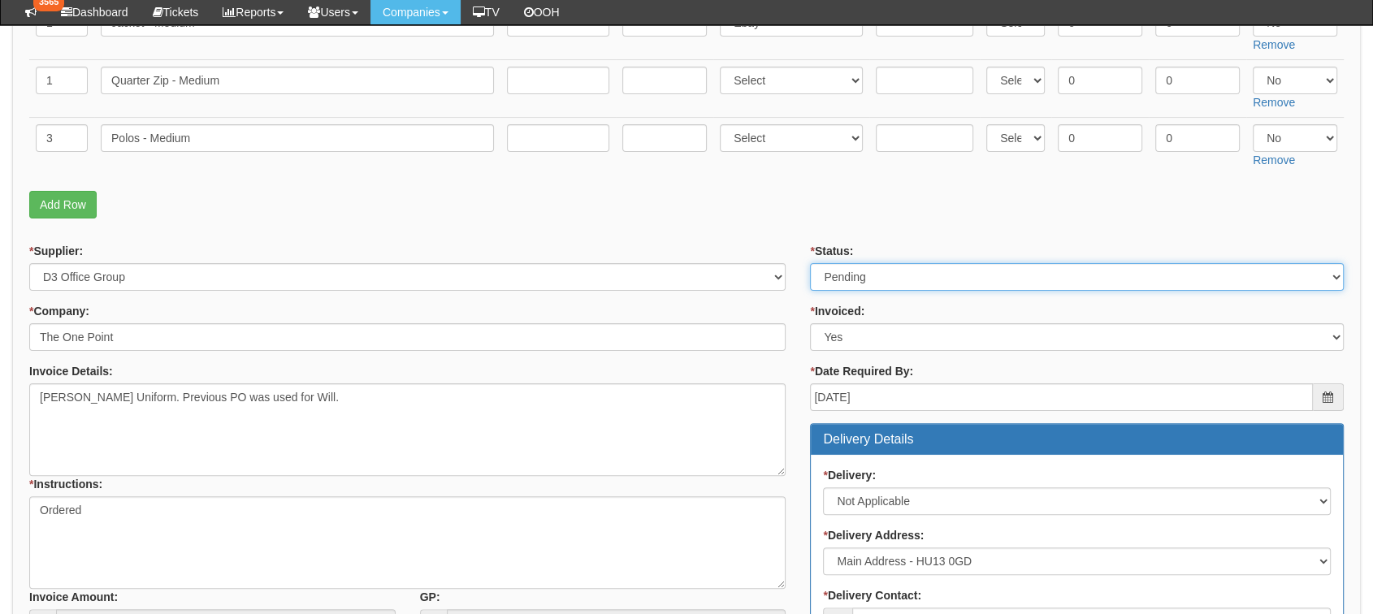
click at [871, 286] on select "Select Approved Completed Delivered Invoiced Ordered Ordered to site Part Order…" at bounding box center [1077, 277] width 534 height 28
select select "8"
click at [810, 263] on select "Select Approved Completed Delivered Invoiced Ordered Ordered to site Part Order…" at bounding box center [1077, 277] width 534 height 28
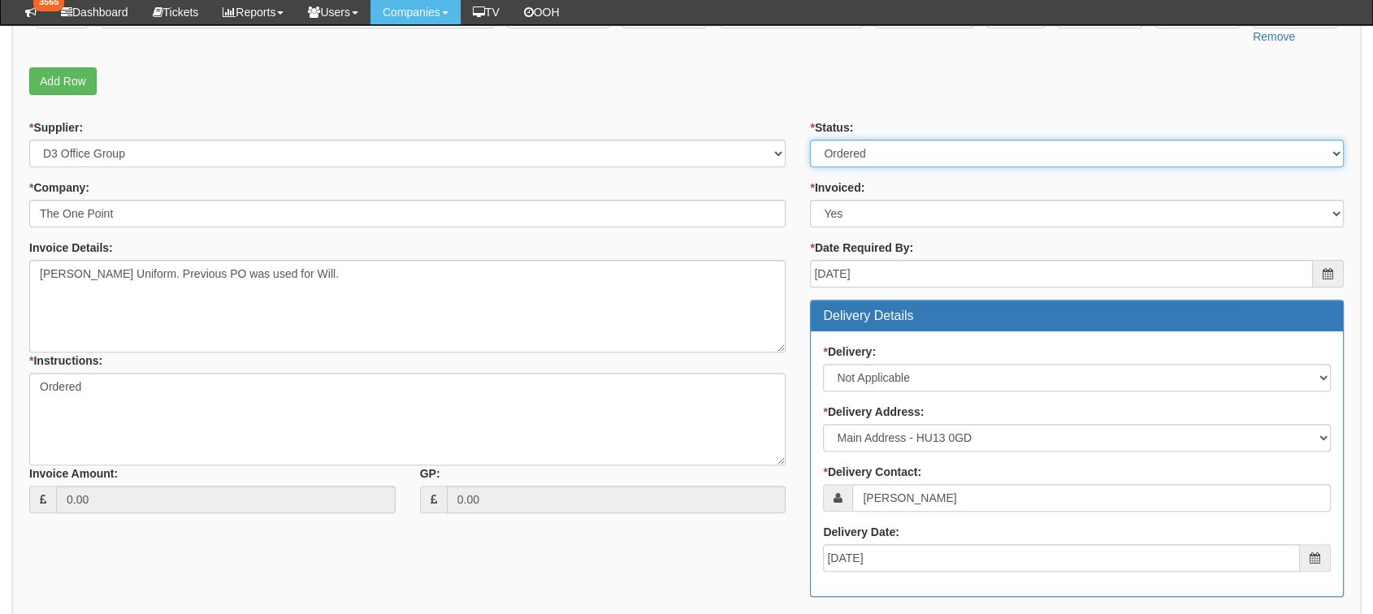
scroll to position [631, 0]
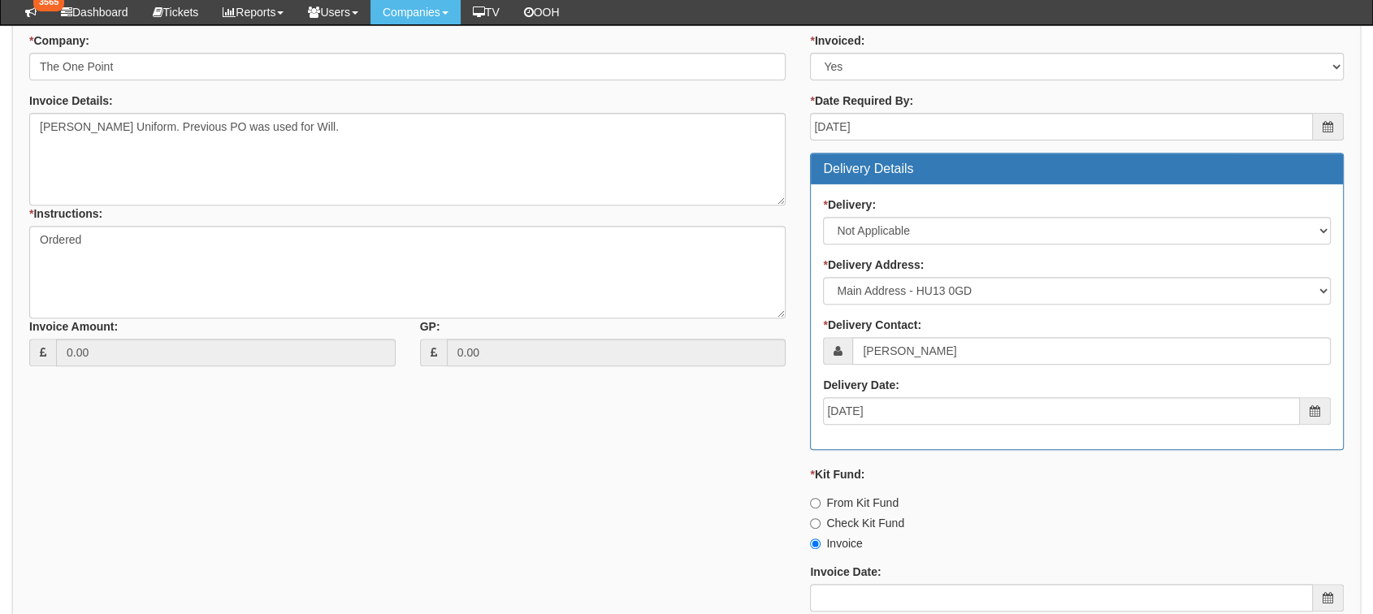
click at [249, 471] on div "* Supplier: Select 123 [DOMAIN_NAME] 1Password 3 4Gon [PERSON_NAME] Electric Lt…" at bounding box center [686, 358] width 1338 height 772
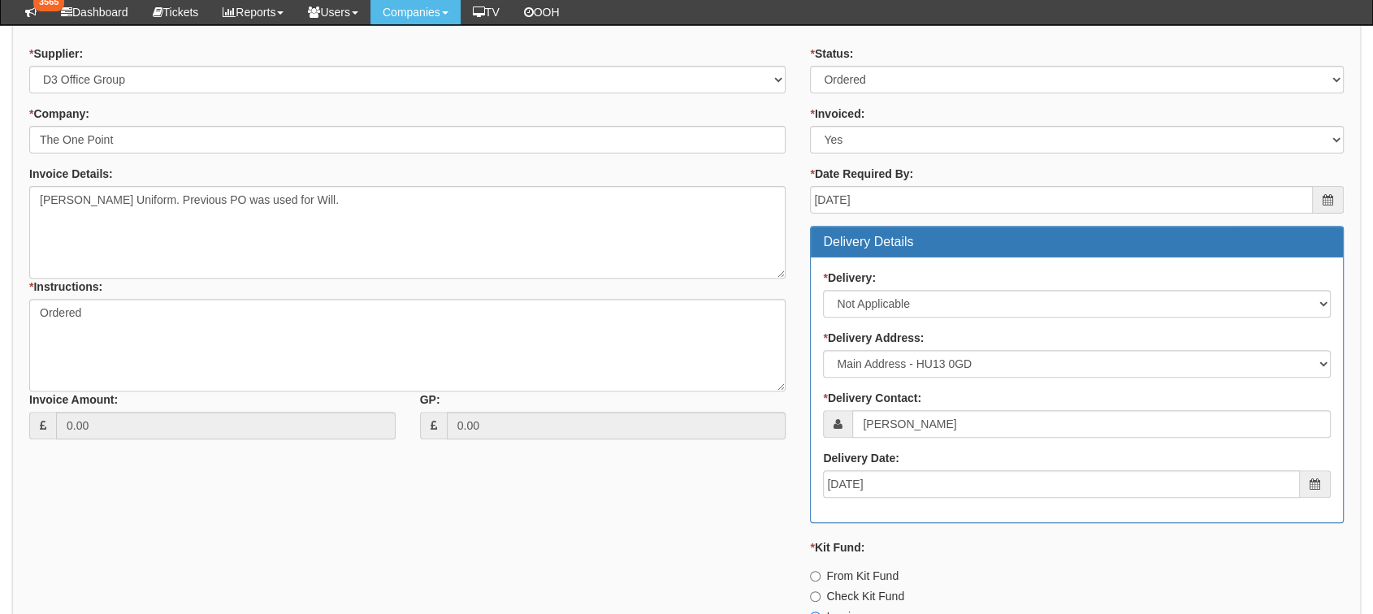
scroll to position [902, 0]
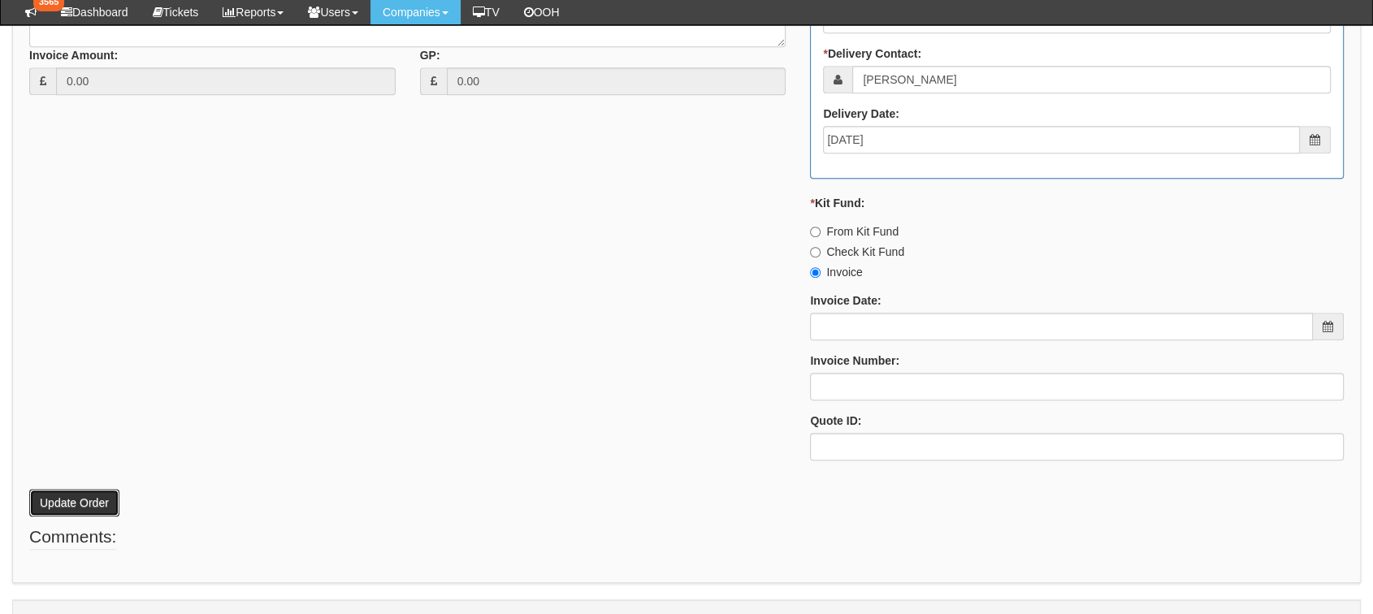
click at [109, 505] on button "Update Order" at bounding box center [74, 503] width 90 height 28
